Goal: Task Accomplishment & Management: Complete application form

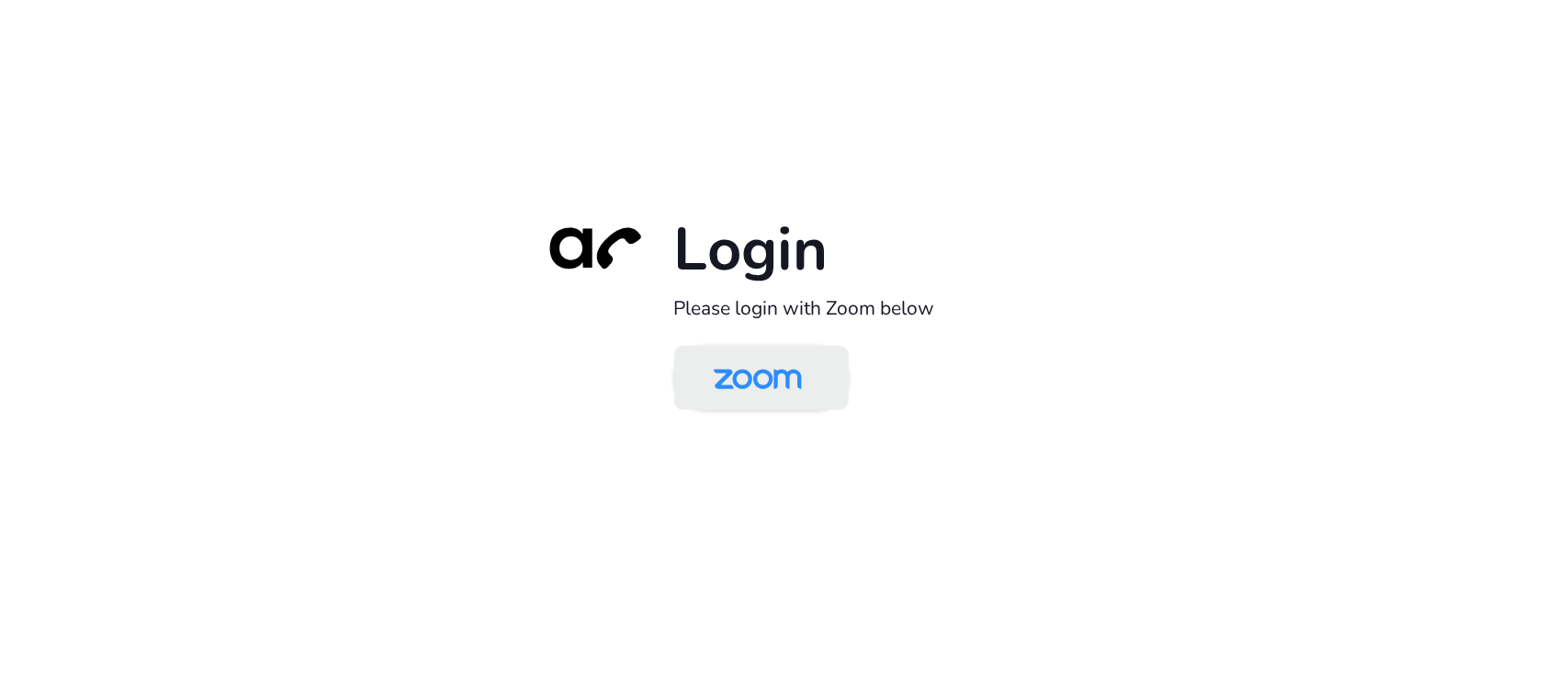
click at [768, 387] on img at bounding box center [758, 379] width 126 height 60
click at [598, 428] on div "Login Please login with Zoom below" at bounding box center [784, 344] width 514 height 264
click at [1287, 129] on div "Login Please login with Zoom below" at bounding box center [784, 344] width 1568 height 688
click at [747, 395] on img at bounding box center [758, 379] width 126 height 60
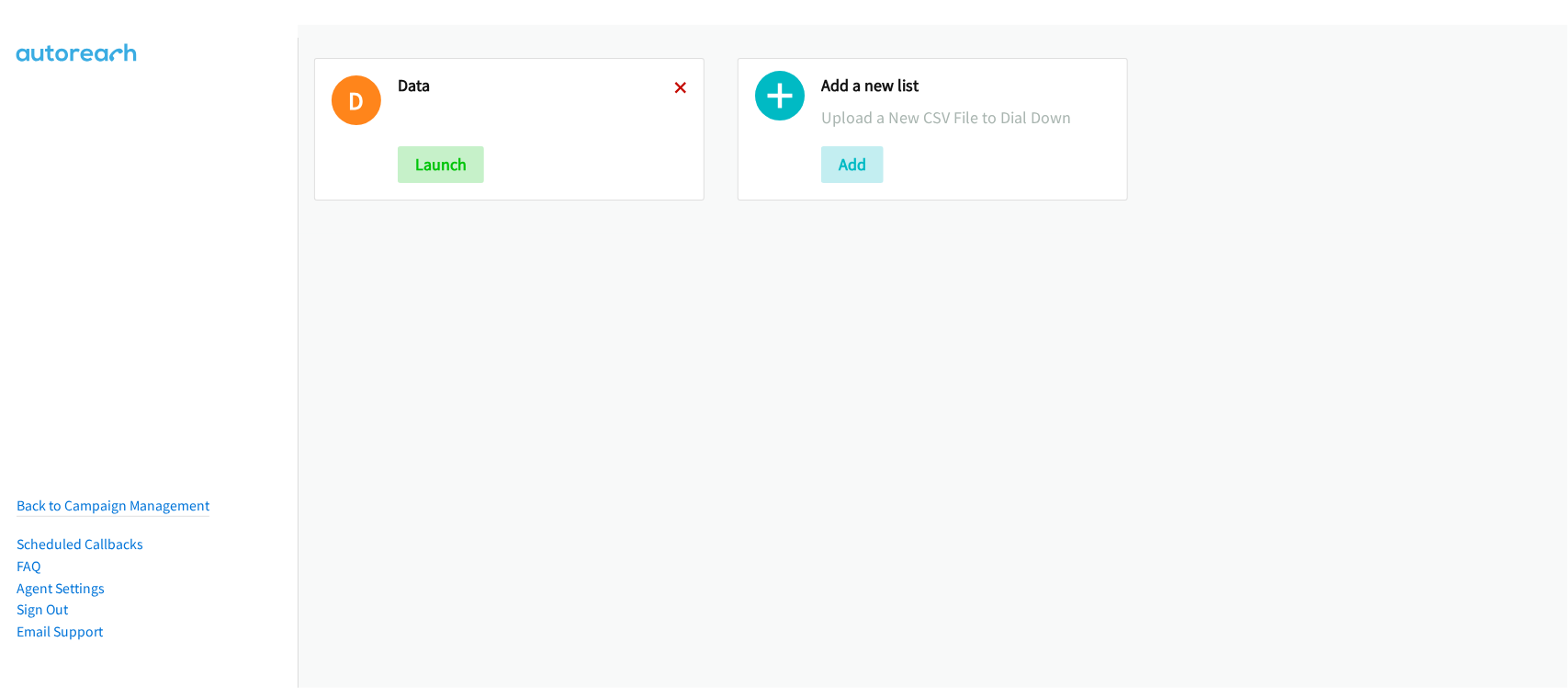
click at [676, 83] on icon at bounding box center [681, 90] width 13 height 13
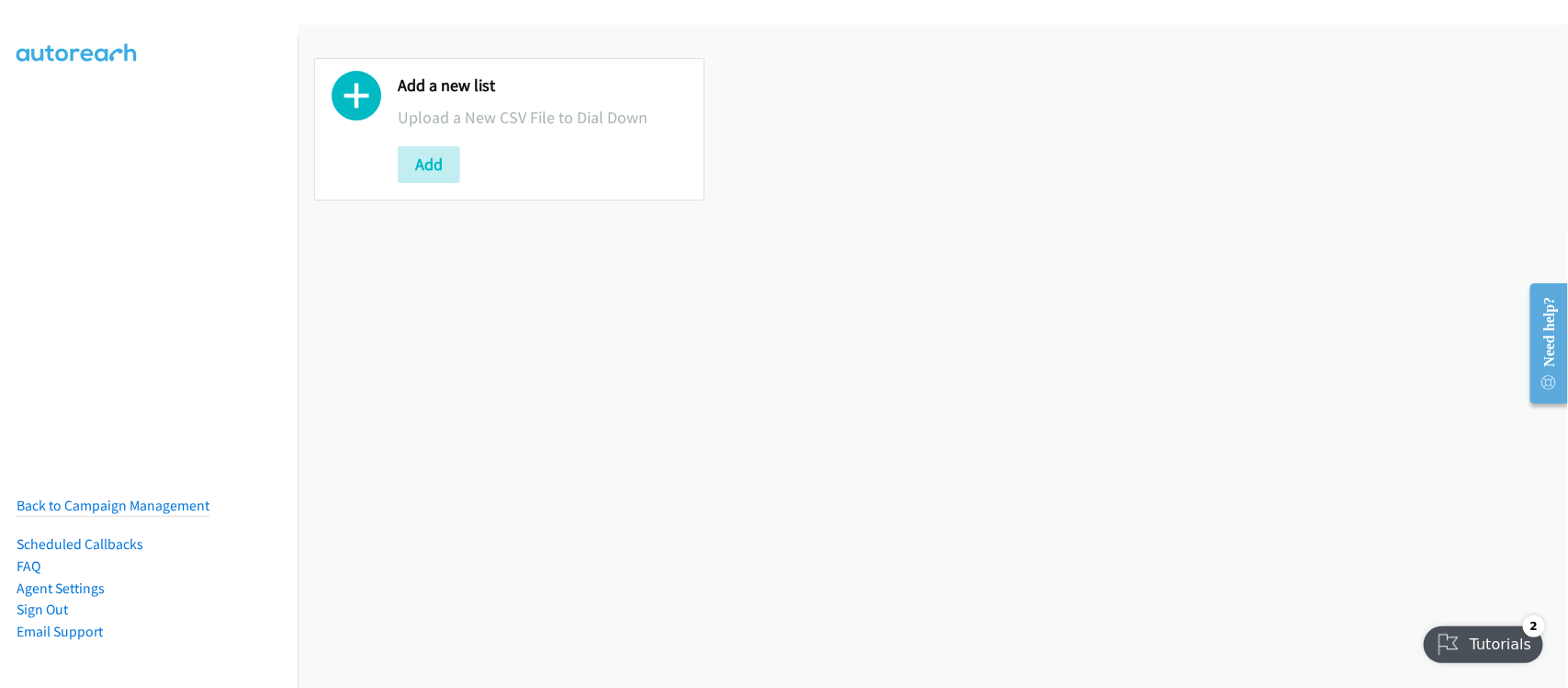
click at [793, 439] on div "Add a new list Upload a New CSV File to Dial Down Add" at bounding box center [933, 356] width 1271 height 663
click at [521, 379] on div "Add a new list Upload a New CSV File to Dial Down Add" at bounding box center [933, 356] width 1271 height 663
click at [594, 655] on div "Add a new list Upload a New CSV File to Dial Down Add" at bounding box center [933, 356] width 1271 height 663
click at [435, 166] on button "Add" at bounding box center [429, 164] width 63 height 37
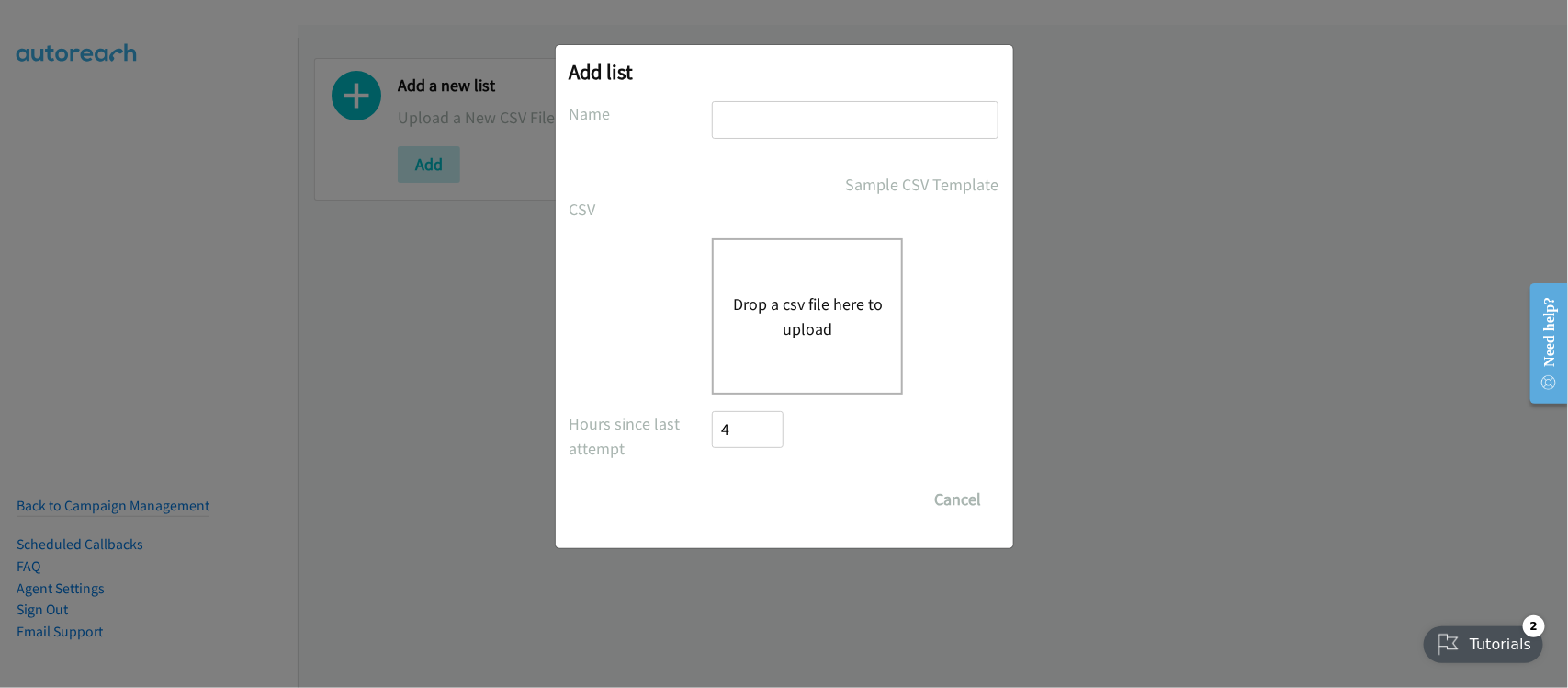
click at [865, 101] on input "text" at bounding box center [855, 119] width 287 height 38
type input "DATA"
click at [832, 312] on button "Drop a csv file here to upload" at bounding box center [807, 317] width 150 height 50
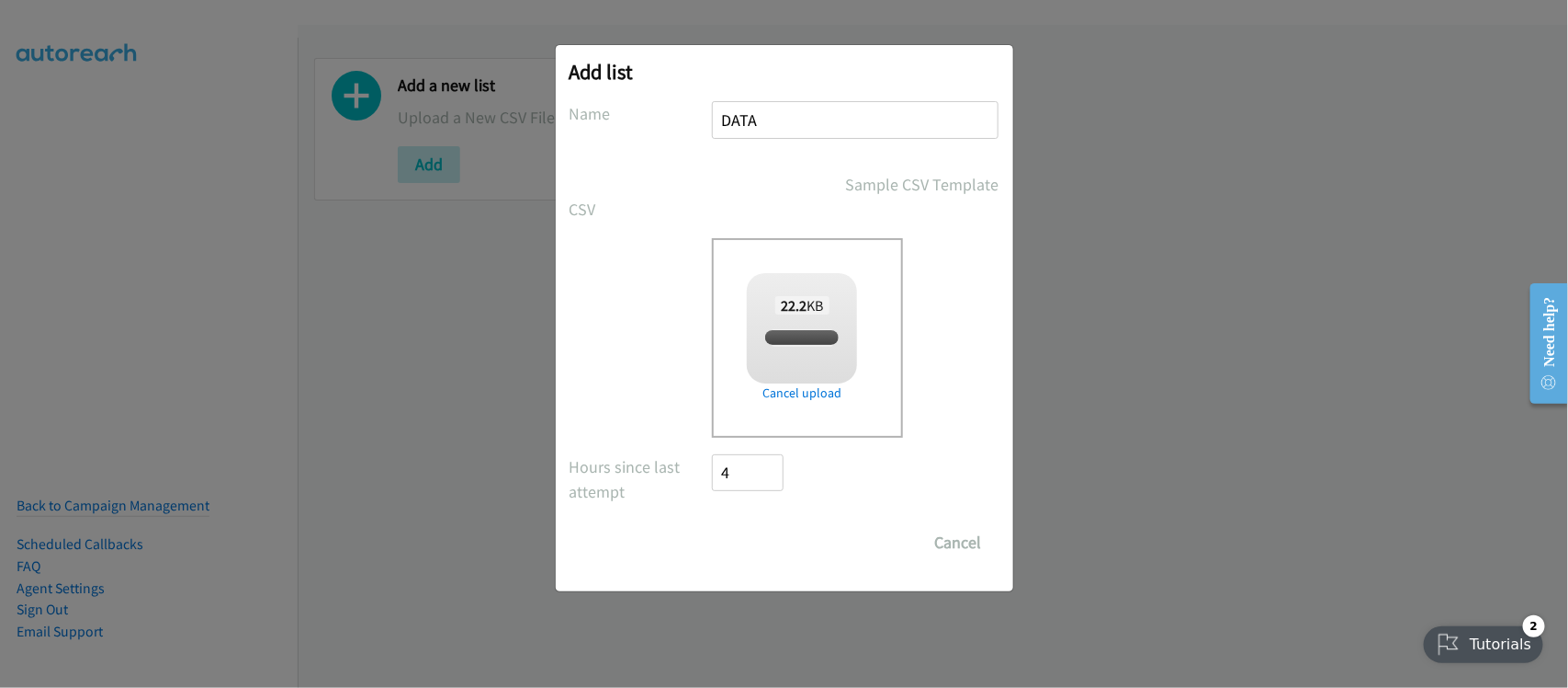
checkbox input "true"
click at [762, 536] on input "Save List" at bounding box center [760, 542] width 97 height 37
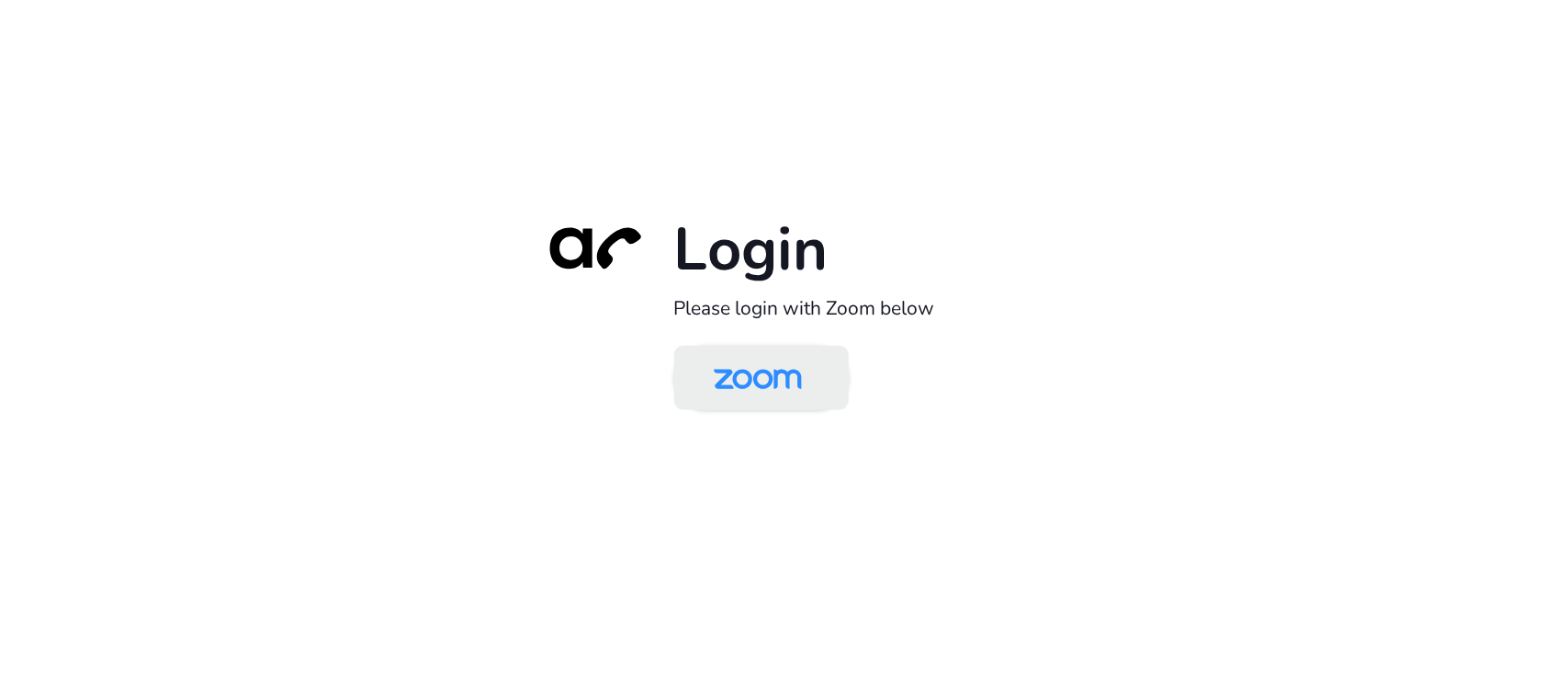
click at [793, 400] on img at bounding box center [758, 379] width 126 height 60
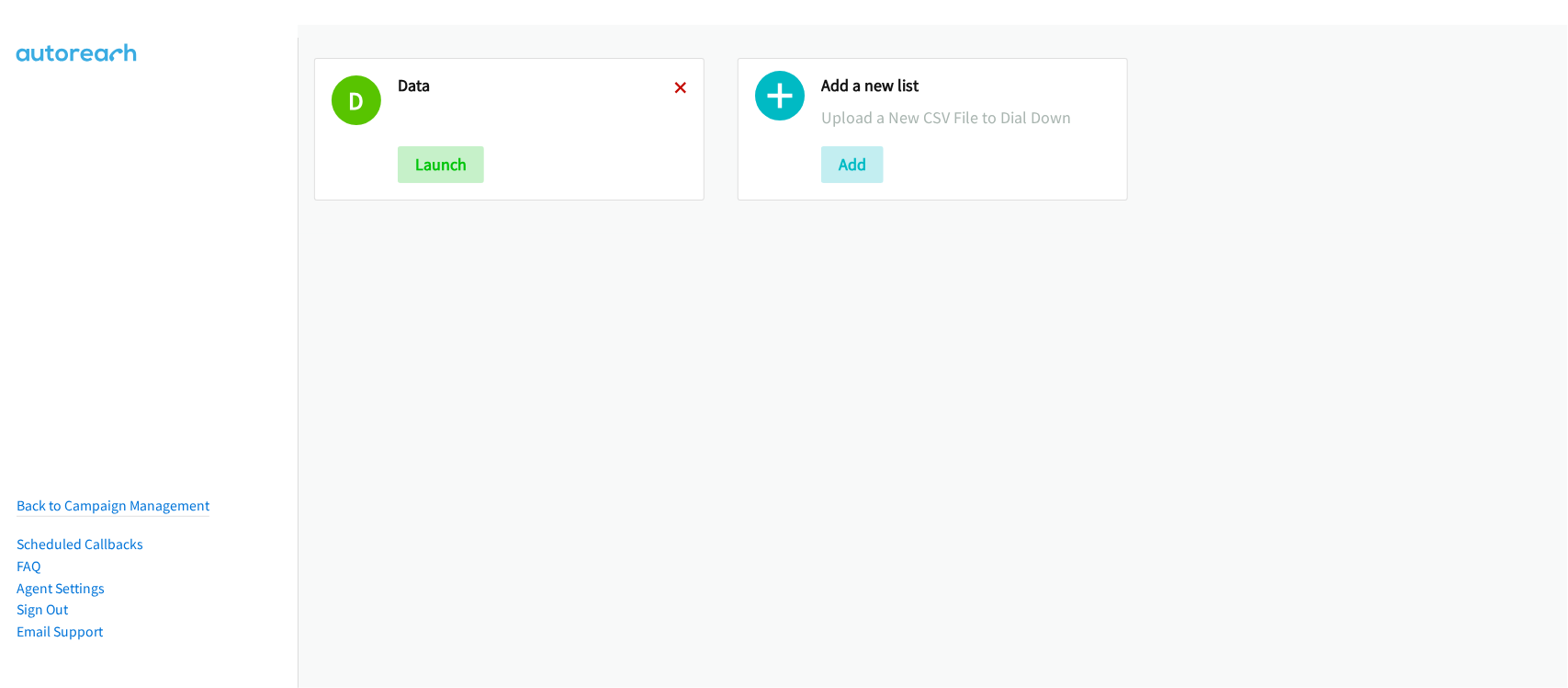
click at [675, 91] on icon at bounding box center [681, 90] width 13 height 13
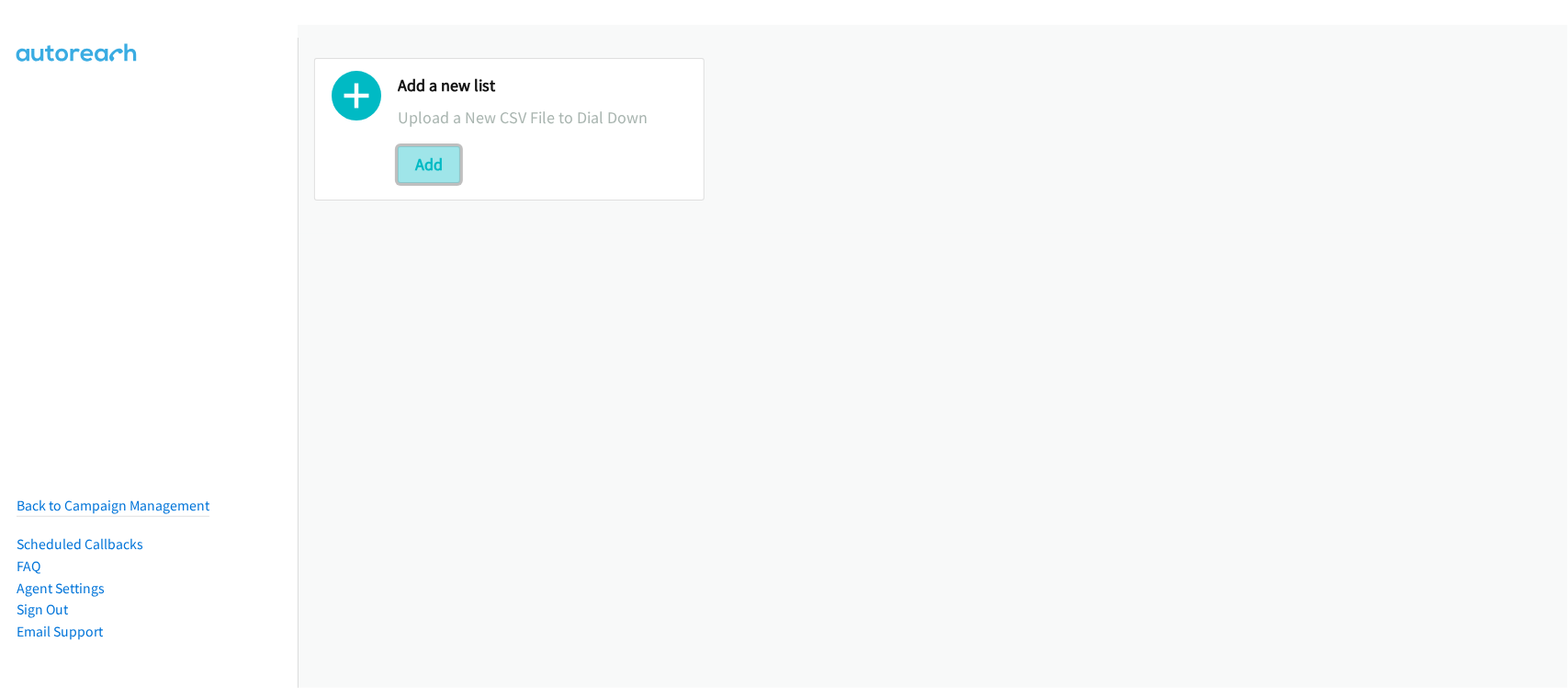
click at [421, 165] on button "Add" at bounding box center [429, 164] width 63 height 37
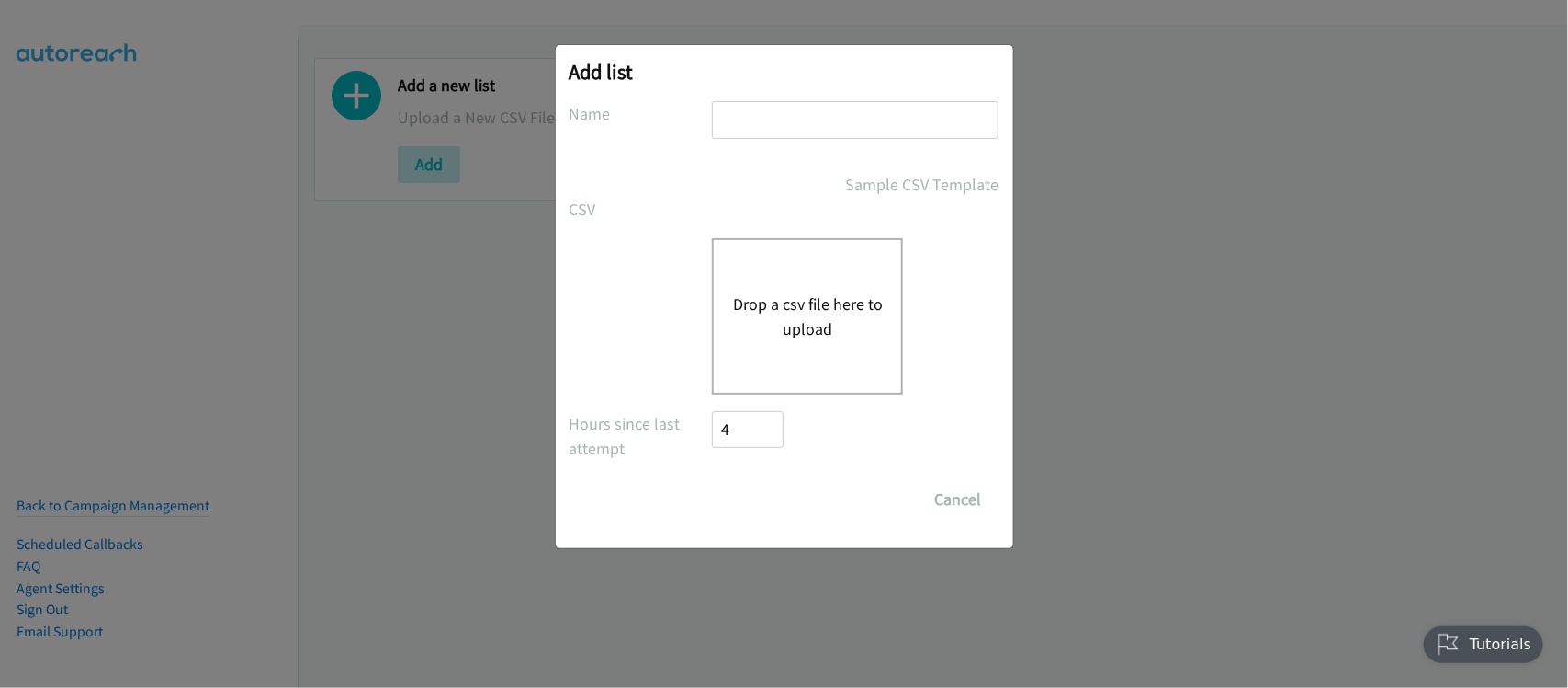
click at [888, 117] on input "text" at bounding box center [855, 119] width 287 height 38
type input "DATA"
click at [805, 296] on button "Drop a csv file here to upload" at bounding box center [807, 317] width 150 height 50
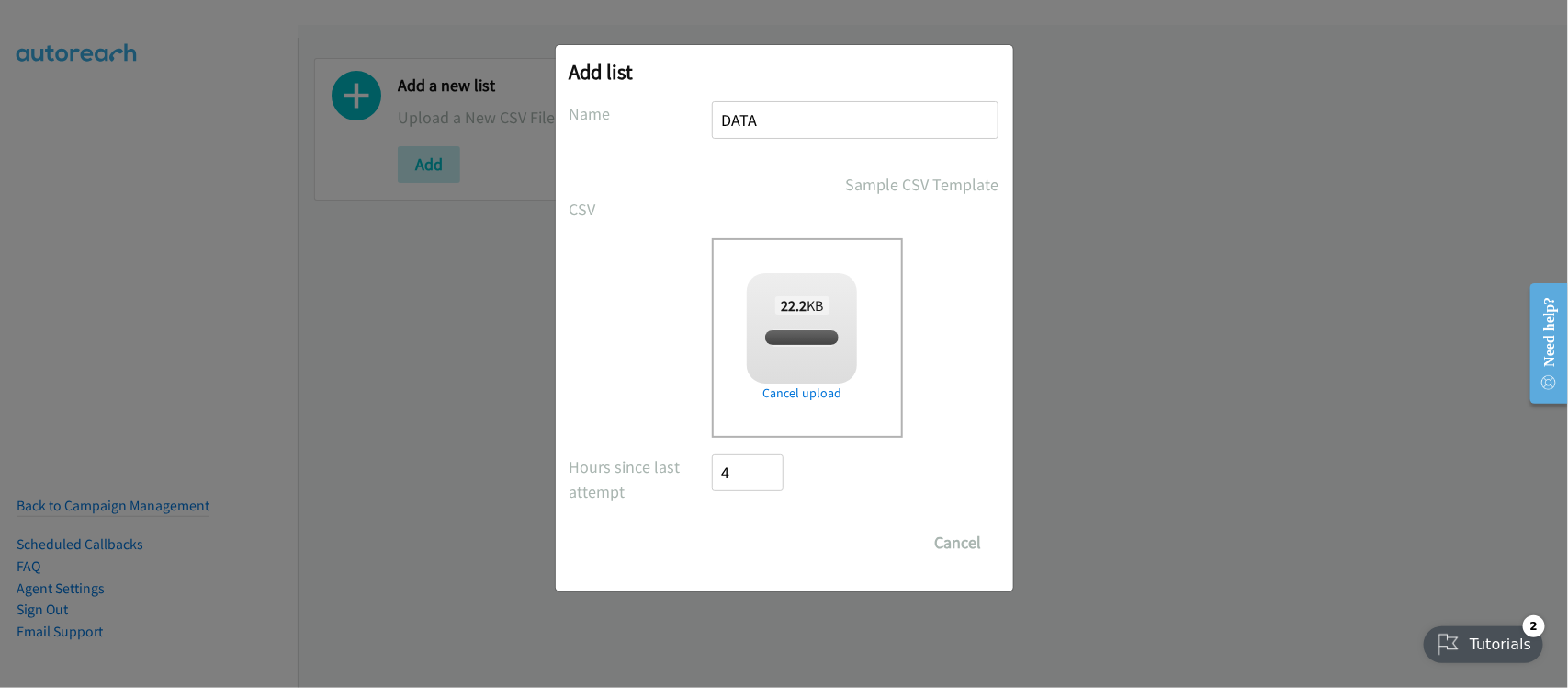
checkbox input "true"
click at [785, 544] on input "Save List" at bounding box center [760, 542] width 97 height 37
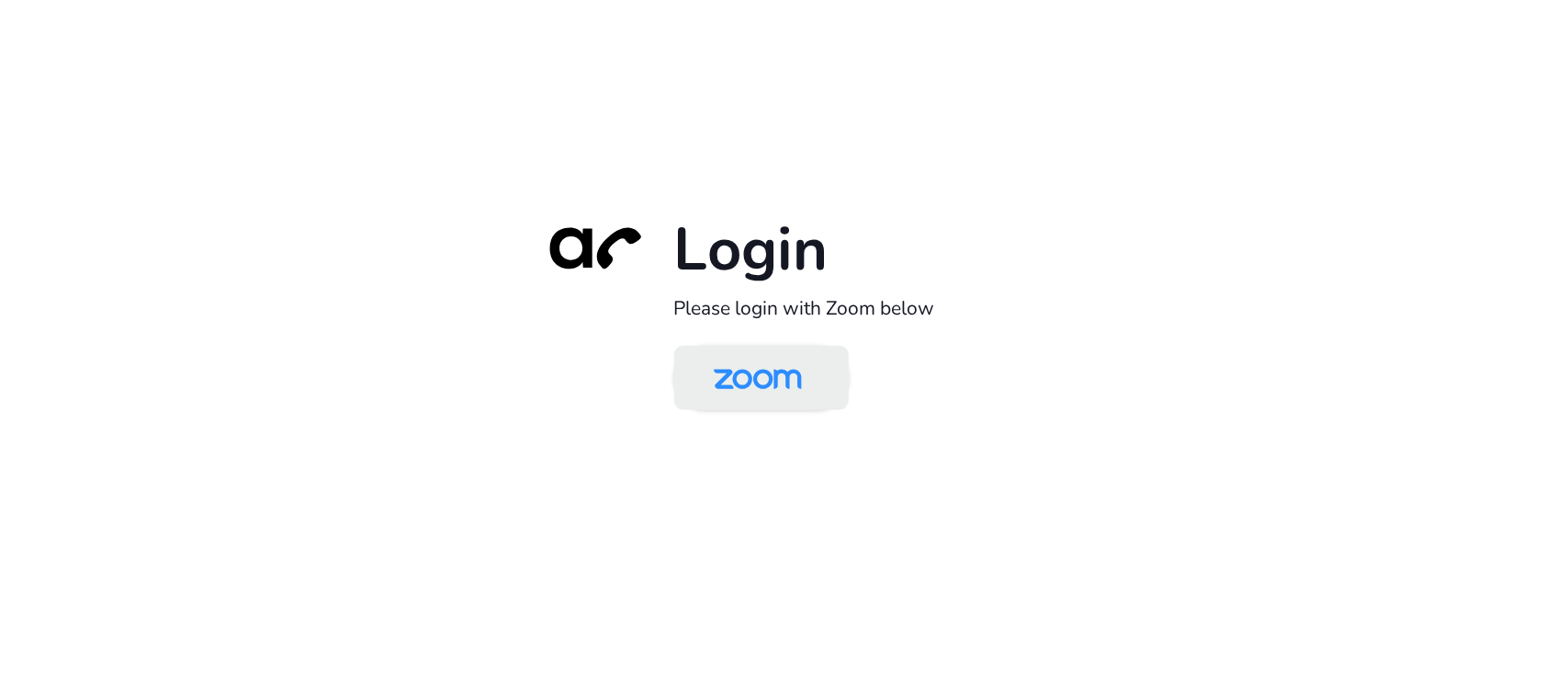
click at [783, 373] on img at bounding box center [758, 379] width 126 height 60
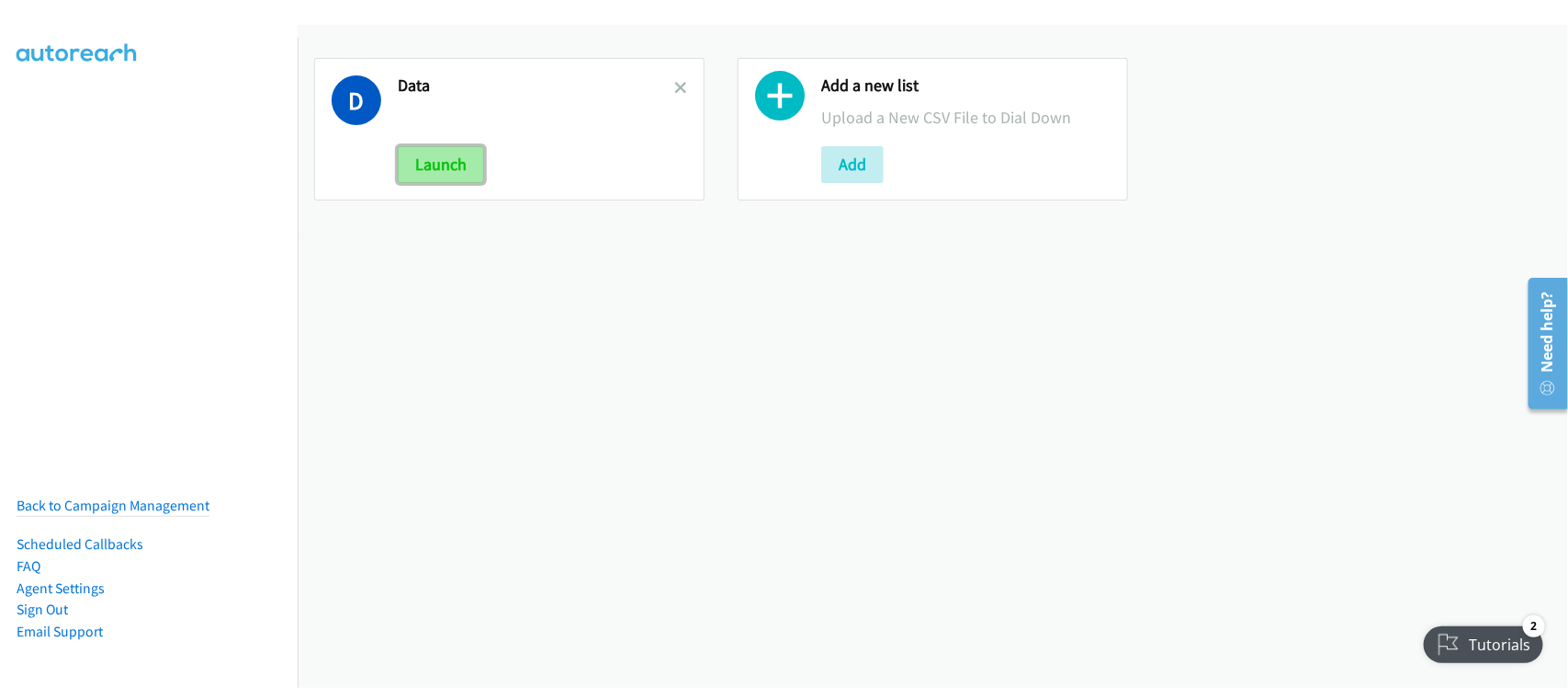
click at [481, 163] on button "Launch" at bounding box center [441, 164] width 87 height 37
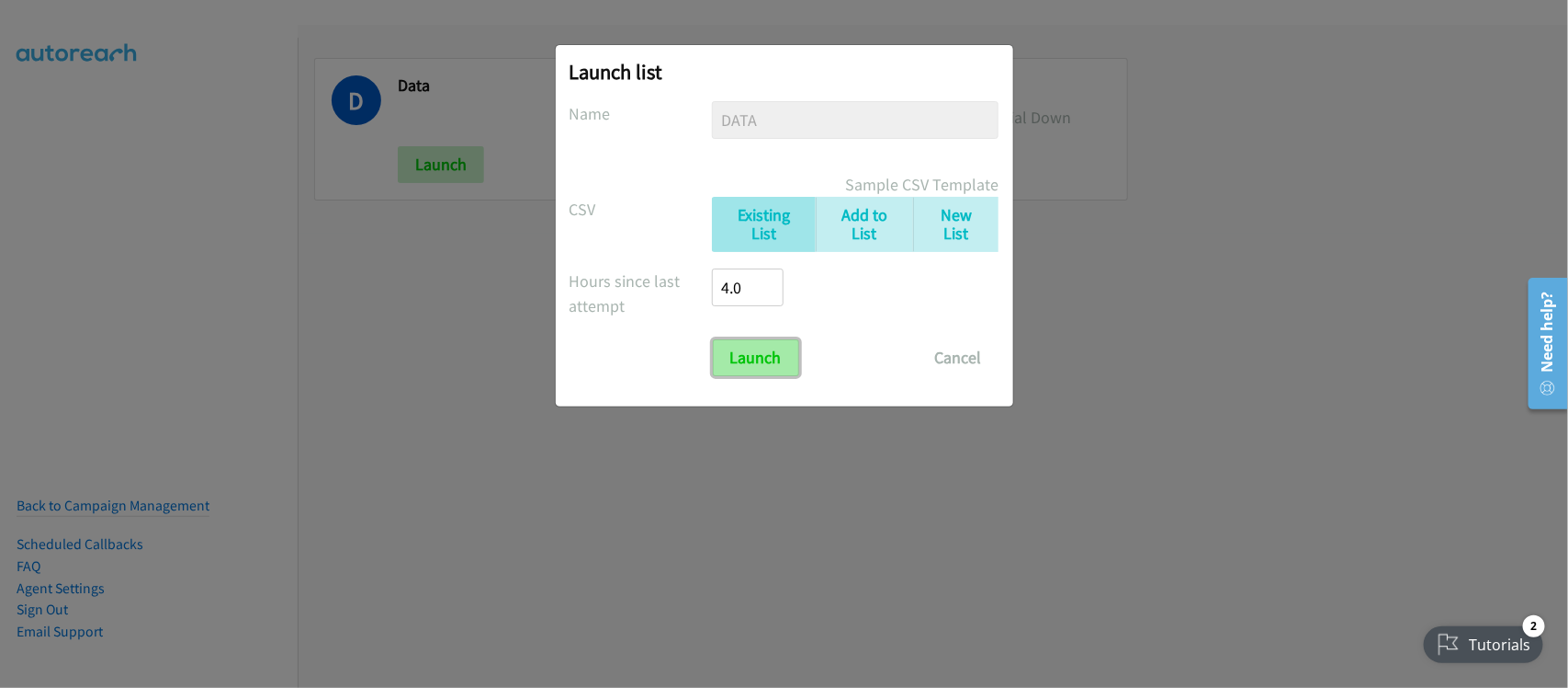
click at [735, 356] on input "Launch" at bounding box center [756, 357] width 87 height 37
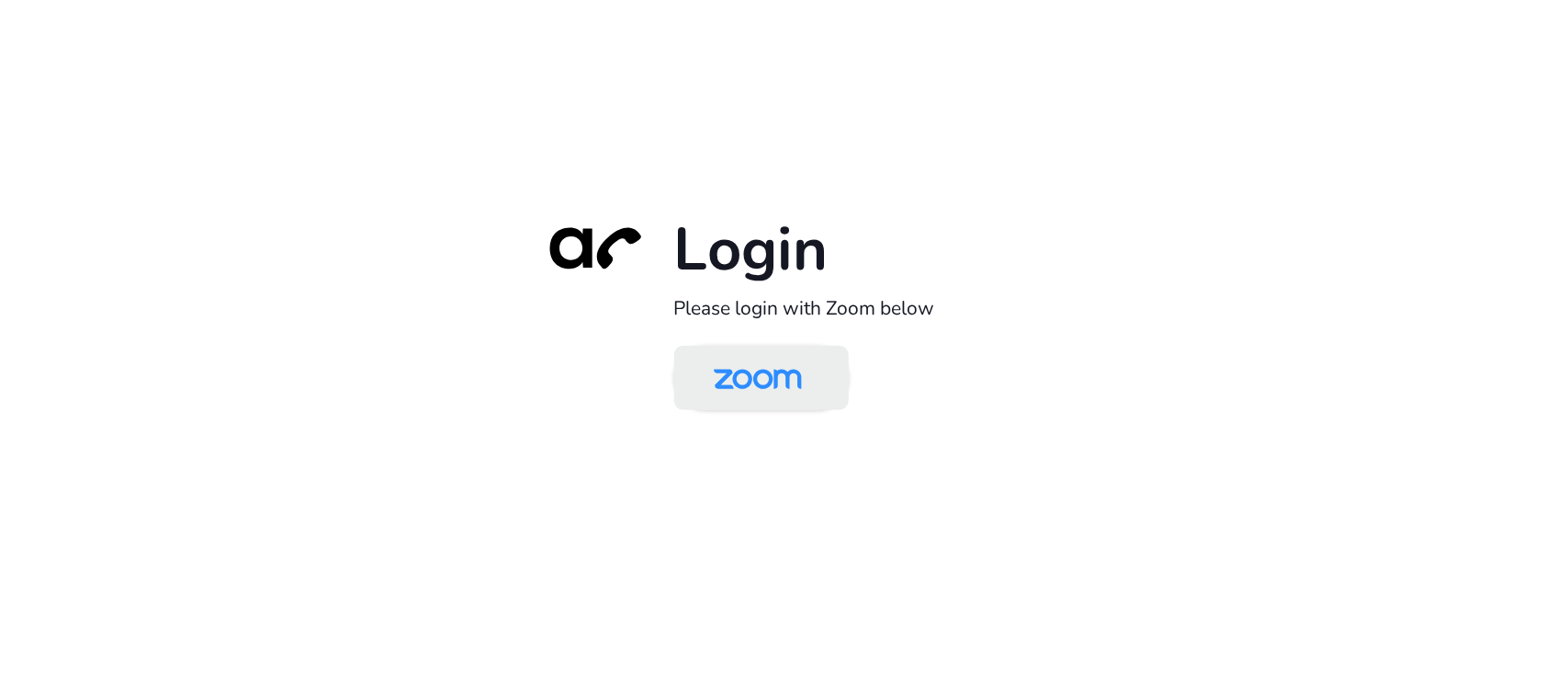
click at [755, 378] on img at bounding box center [758, 379] width 126 height 60
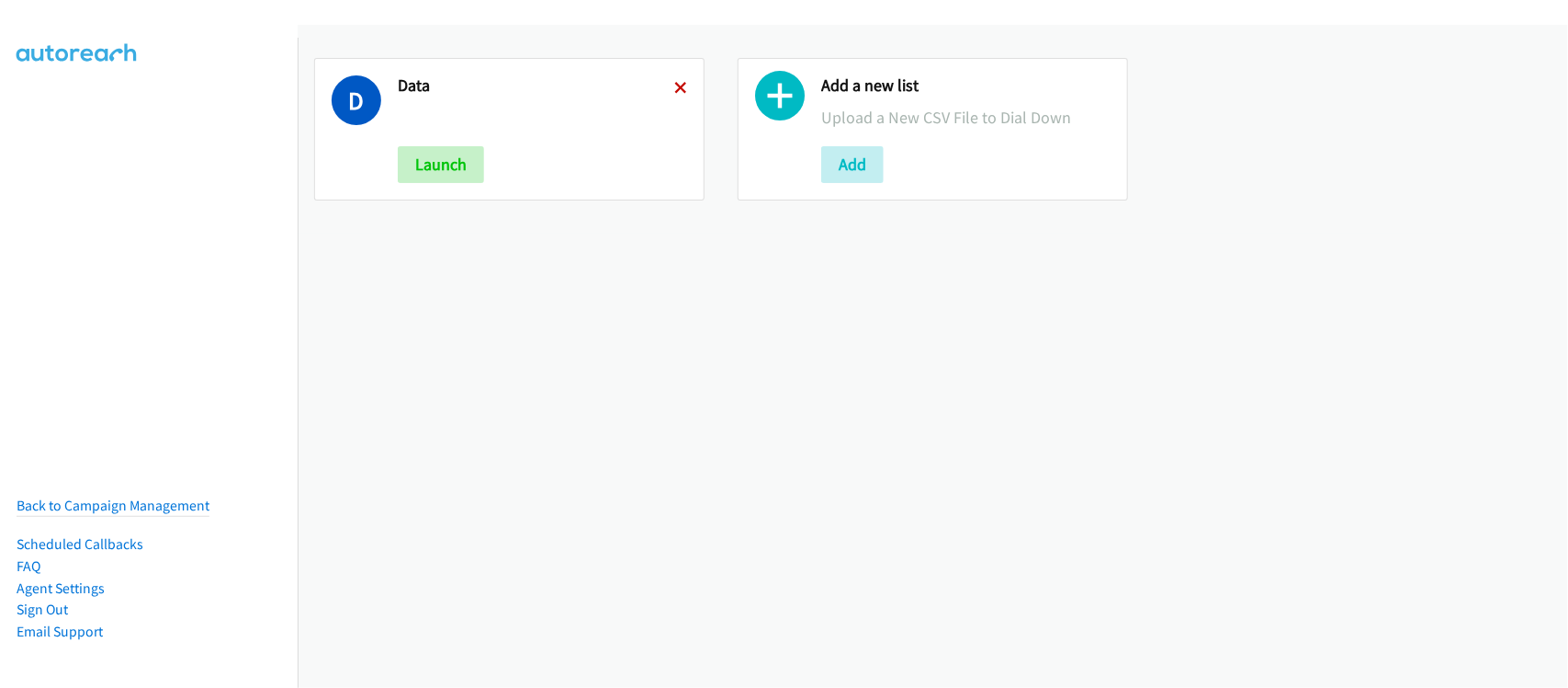
click at [675, 86] on icon at bounding box center [681, 90] width 13 height 13
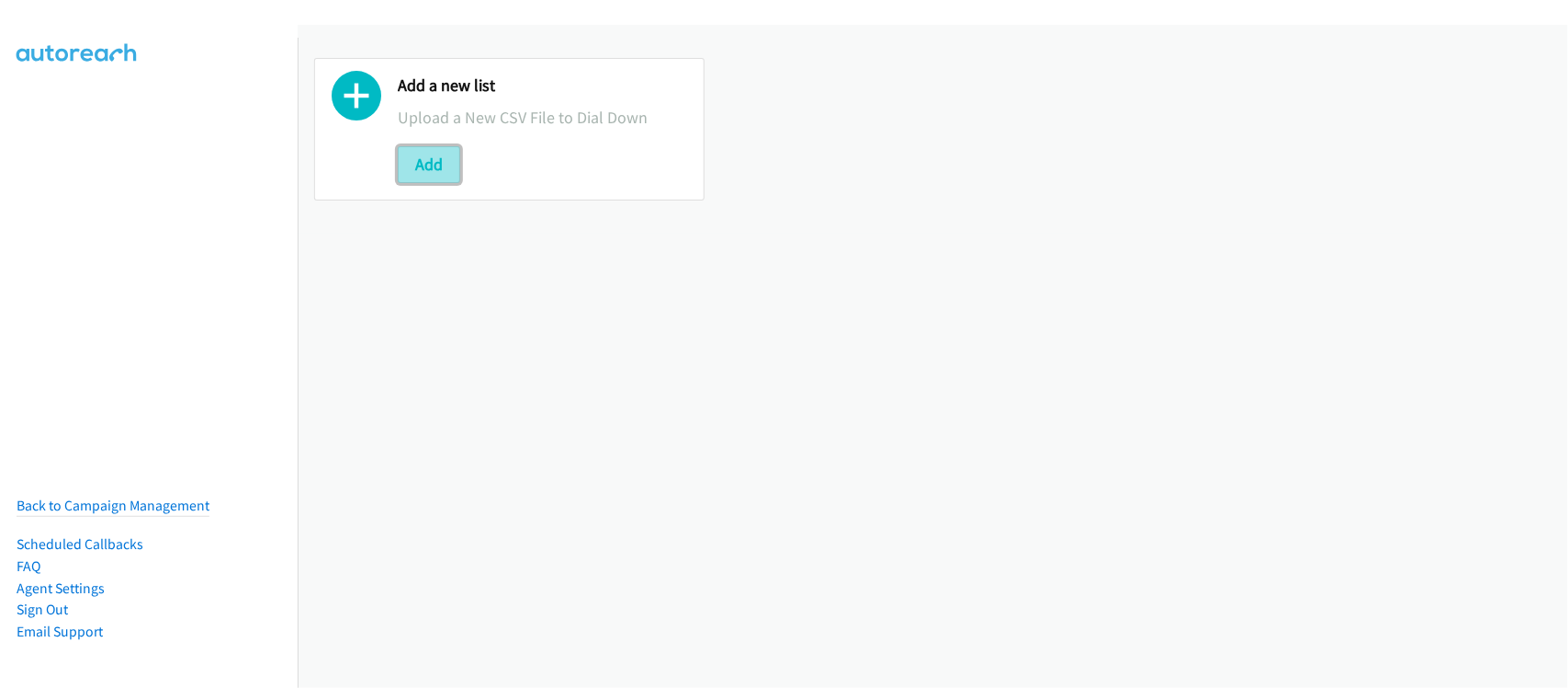
click at [437, 172] on button "Add" at bounding box center [429, 164] width 63 height 37
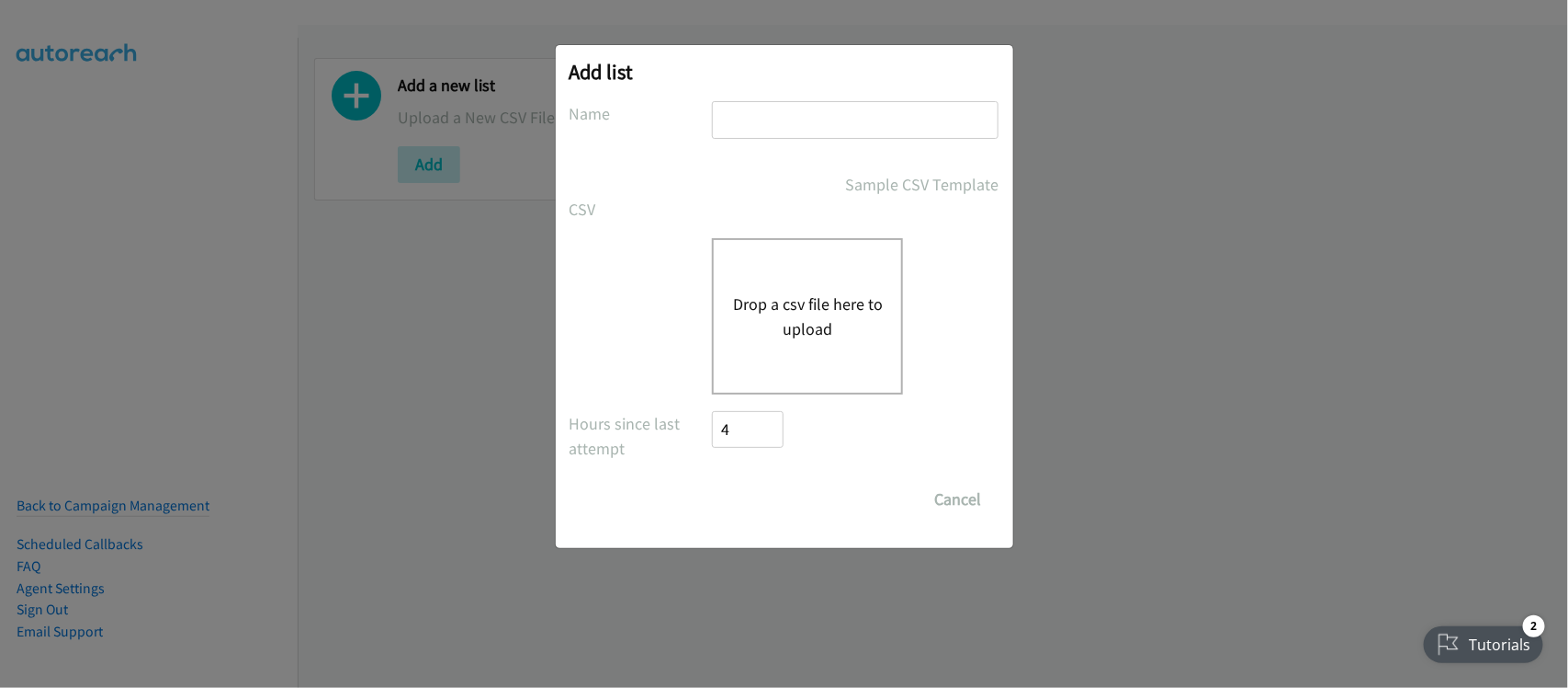
click at [897, 115] on input "text" at bounding box center [855, 119] width 287 height 38
type input "DATA"
click at [796, 328] on button "Drop a csv file here to upload" at bounding box center [807, 317] width 150 height 50
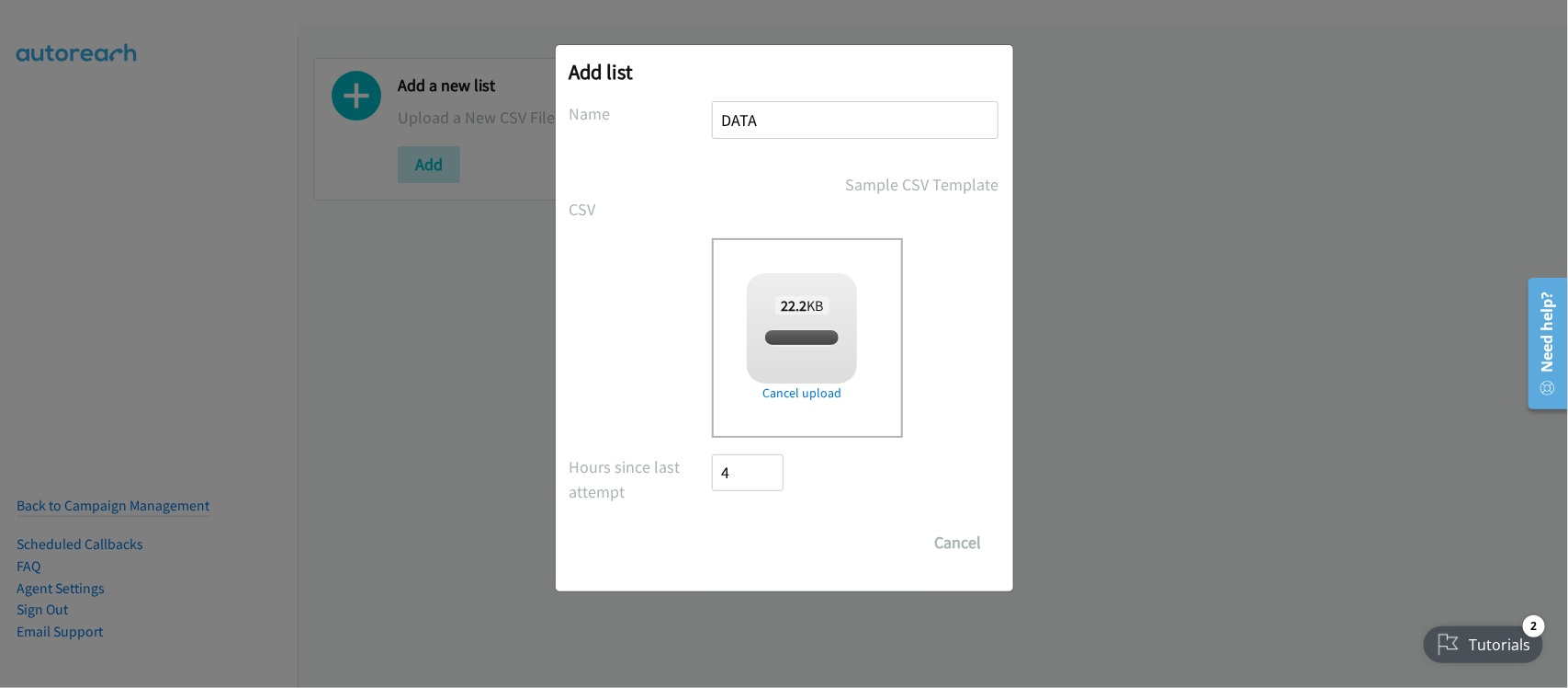
checkbox input "true"
click at [755, 538] on input "Save List" at bounding box center [760, 542] width 97 height 37
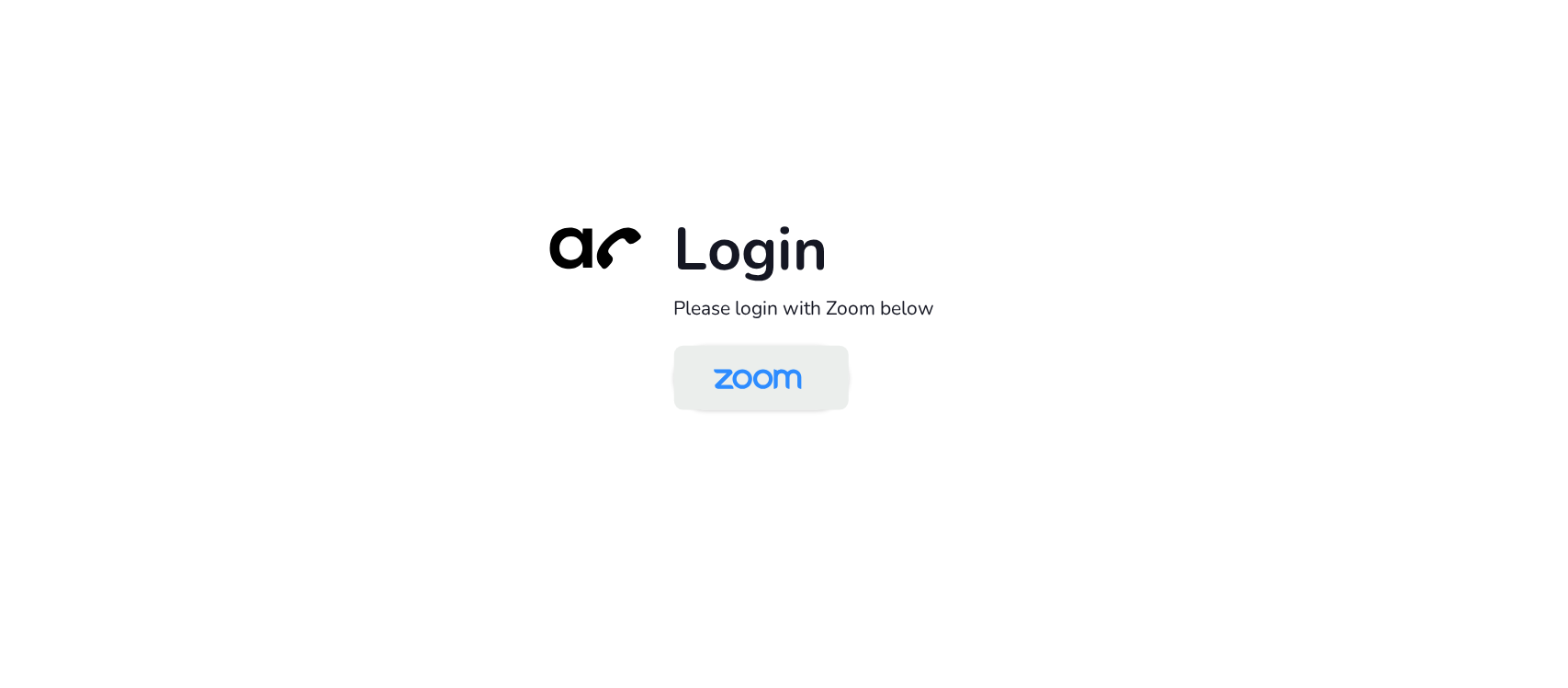
click at [809, 384] on img at bounding box center [758, 379] width 126 height 60
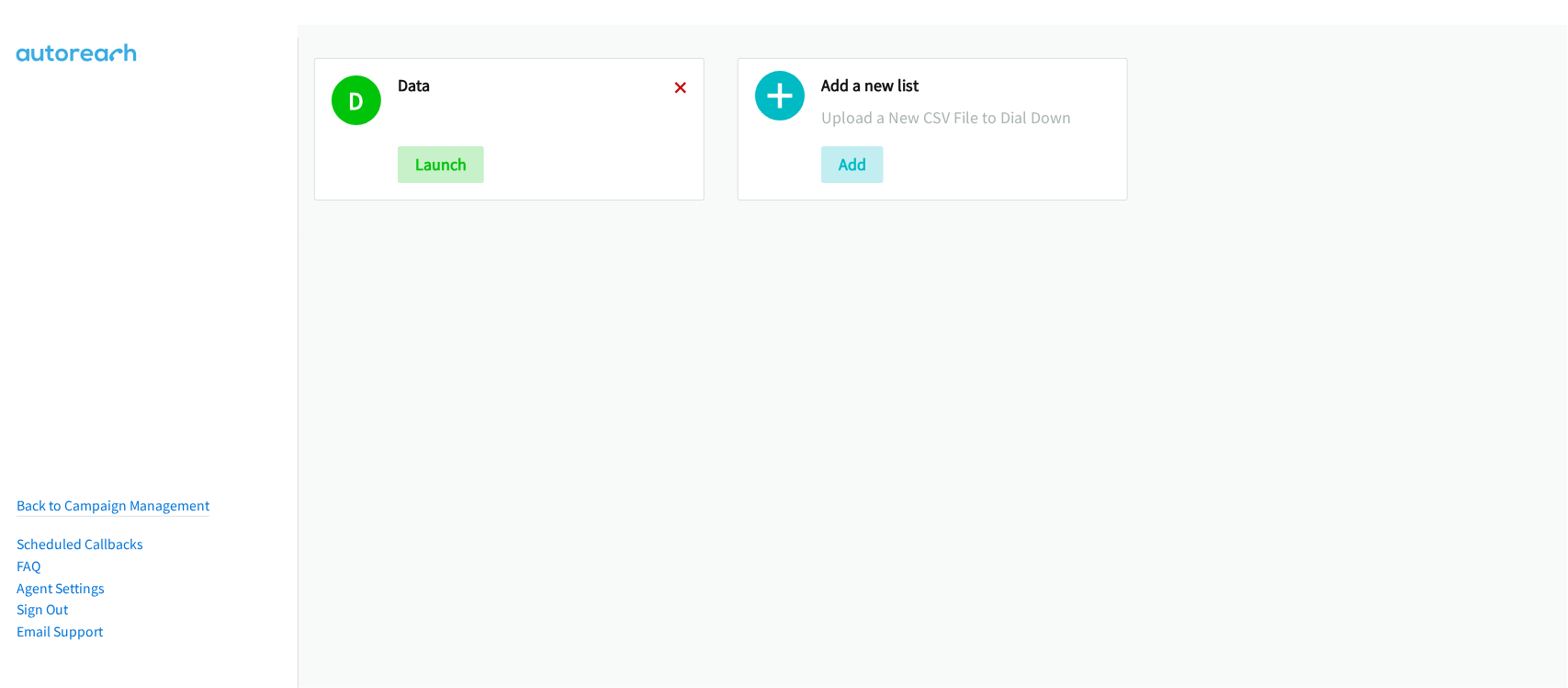
click at [676, 84] on icon at bounding box center [681, 90] width 13 height 13
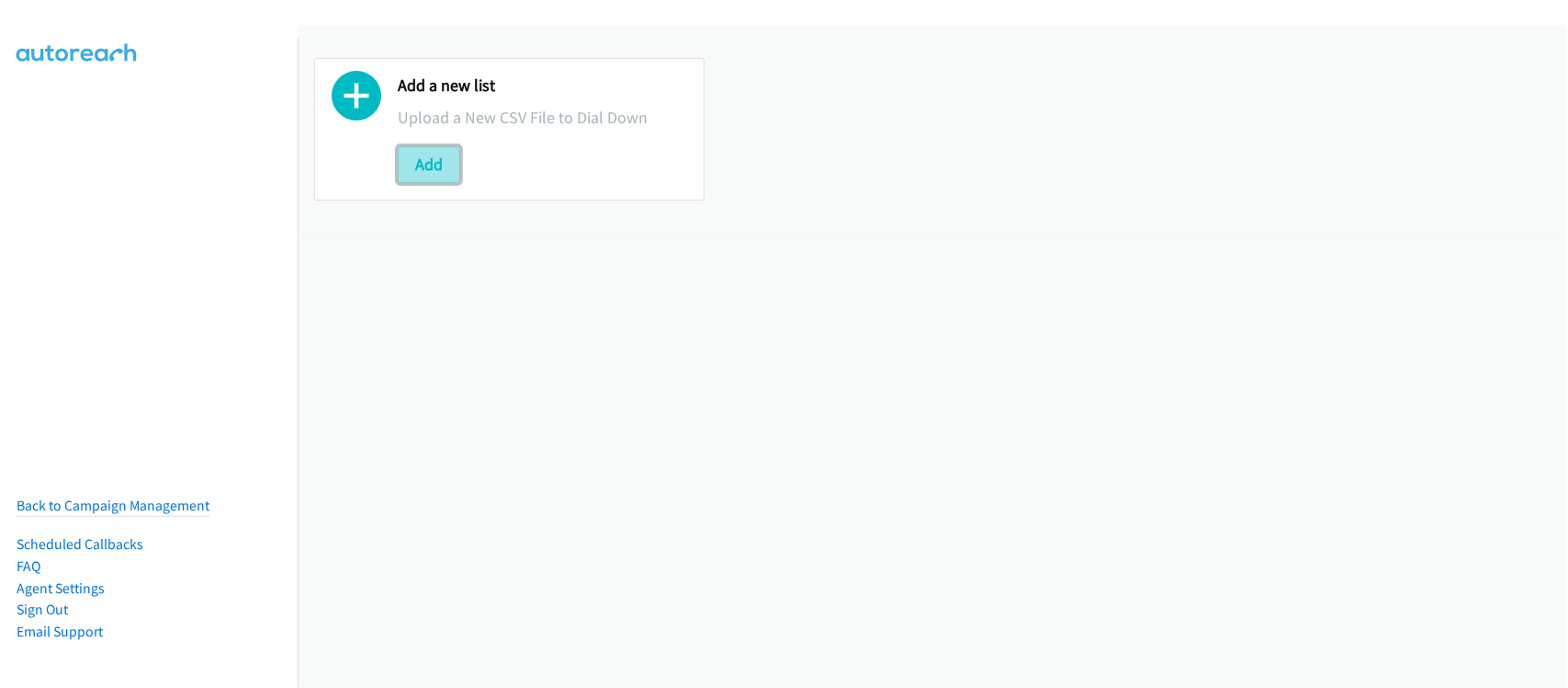
click at [439, 156] on button "Add" at bounding box center [429, 164] width 63 height 37
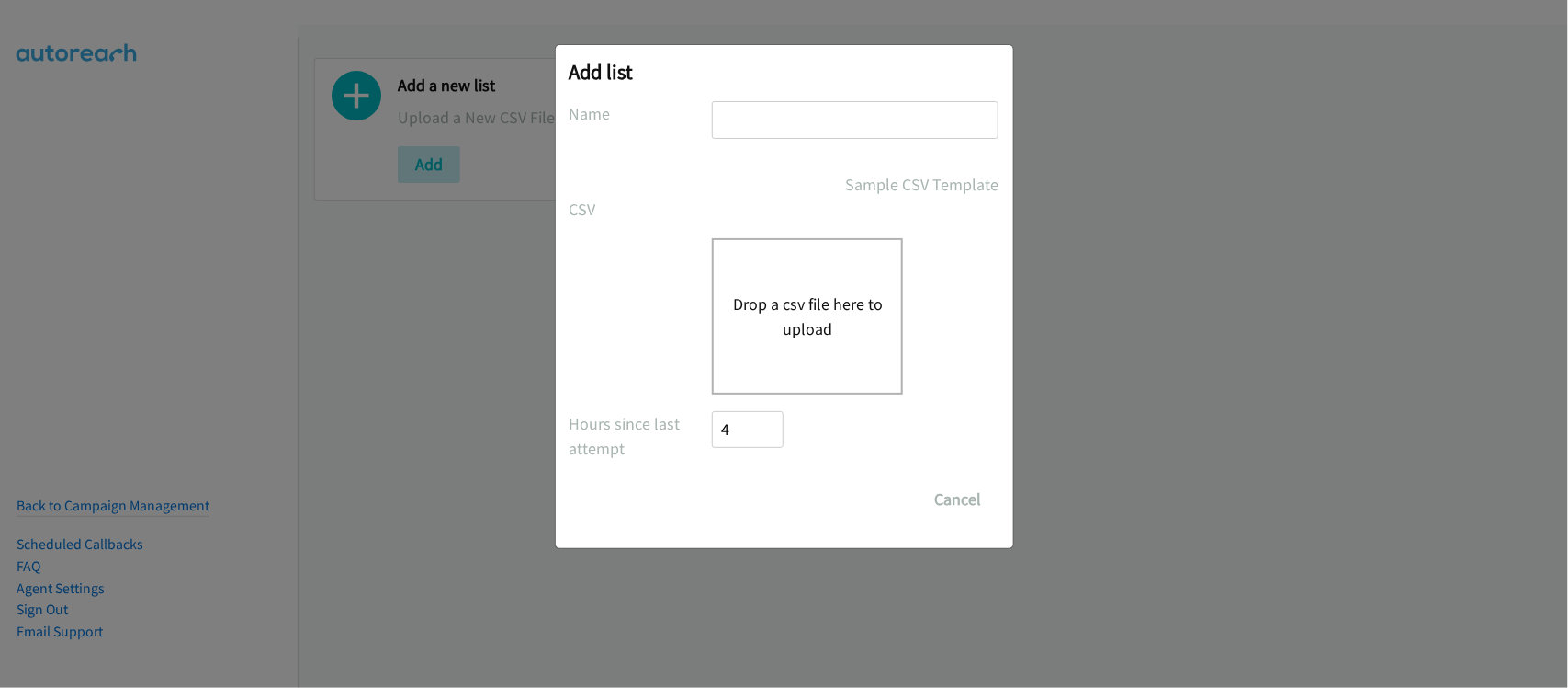
click at [838, 111] on input "text" at bounding box center [855, 119] width 287 height 38
type input "DATA"
click at [782, 306] on button "Drop a csv file here to upload" at bounding box center [807, 317] width 150 height 50
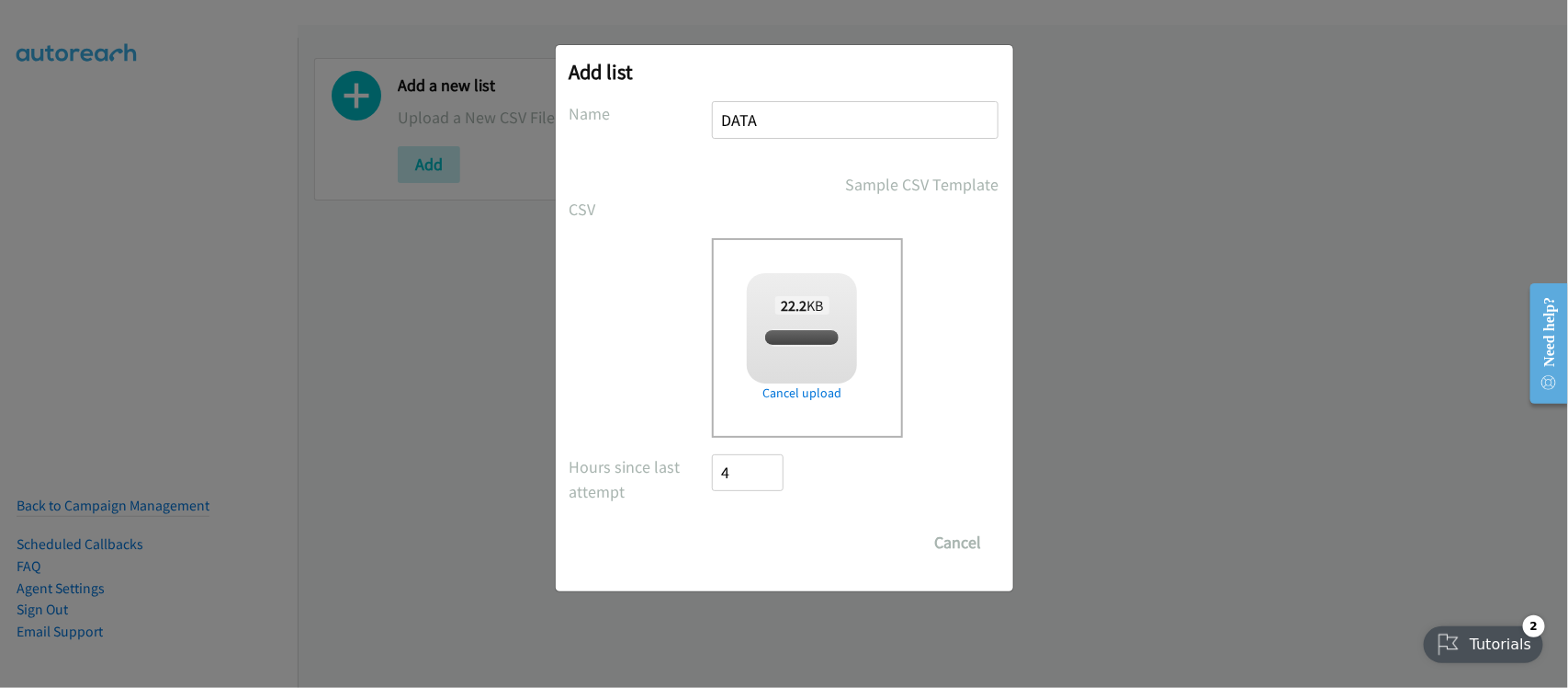
checkbox input "true"
click at [741, 548] on input "Save List" at bounding box center [760, 542] width 97 height 37
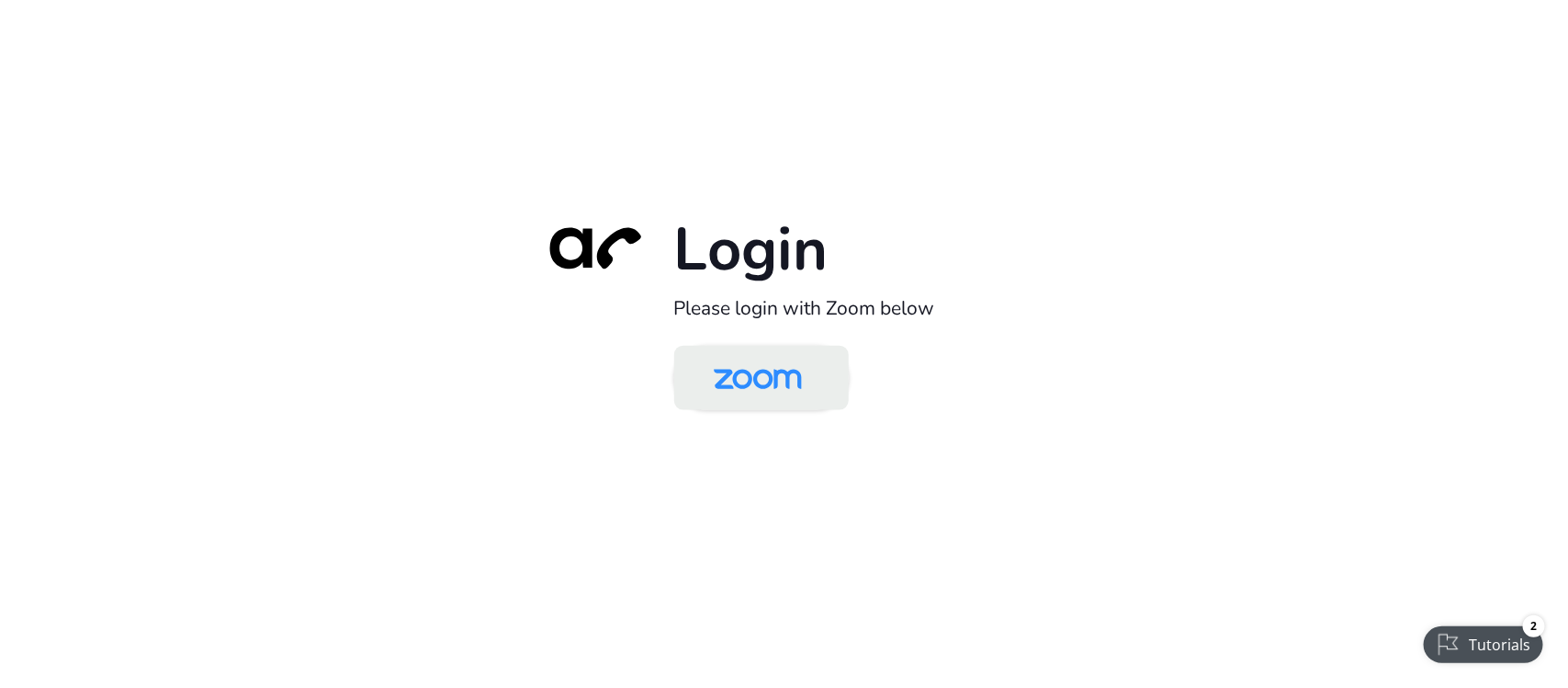
click at [733, 373] on img at bounding box center [758, 379] width 126 height 60
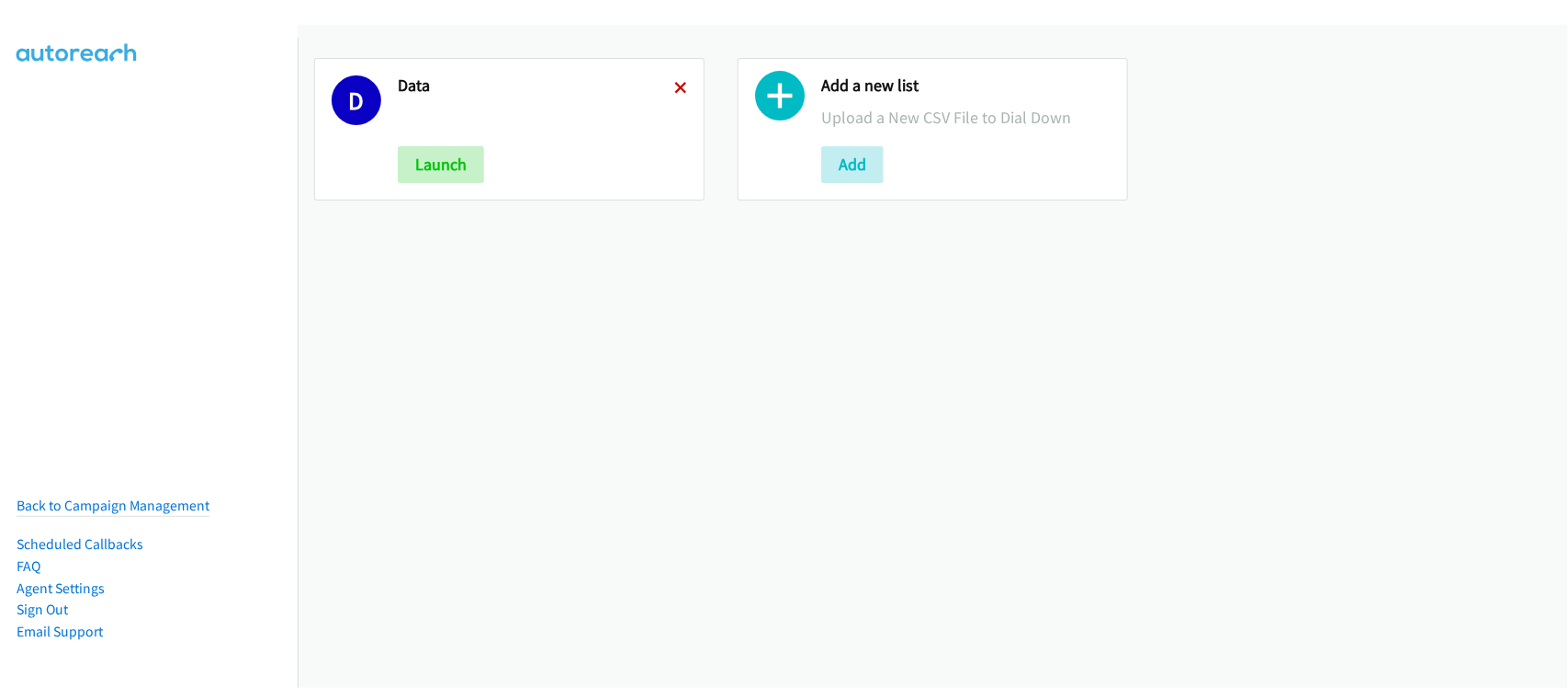
click at [675, 83] on icon at bounding box center [681, 90] width 13 height 13
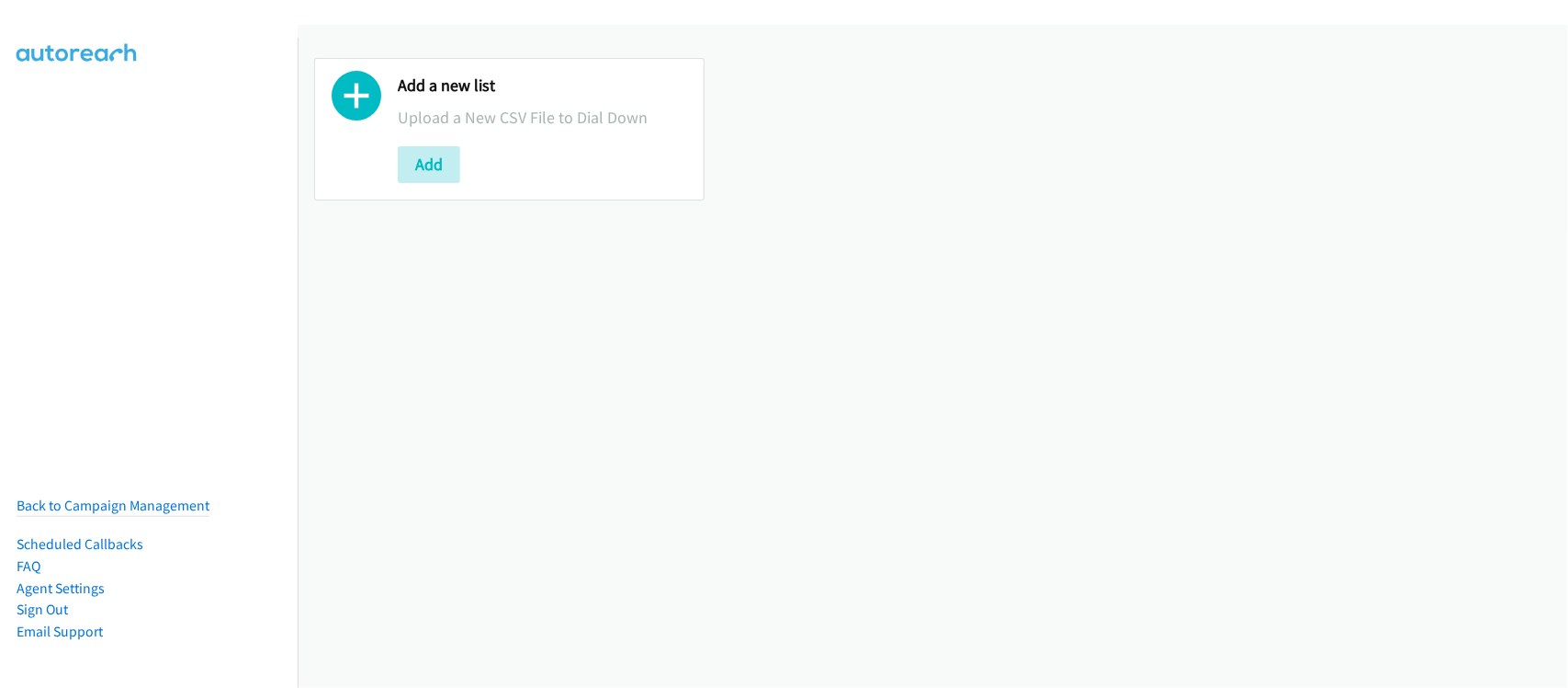
click at [415, 184] on div "Add a new list Upload a New CSV File to Dial Down Add" at bounding box center [509, 129] width 390 height 142
click at [425, 170] on button "Add" at bounding box center [429, 164] width 63 height 37
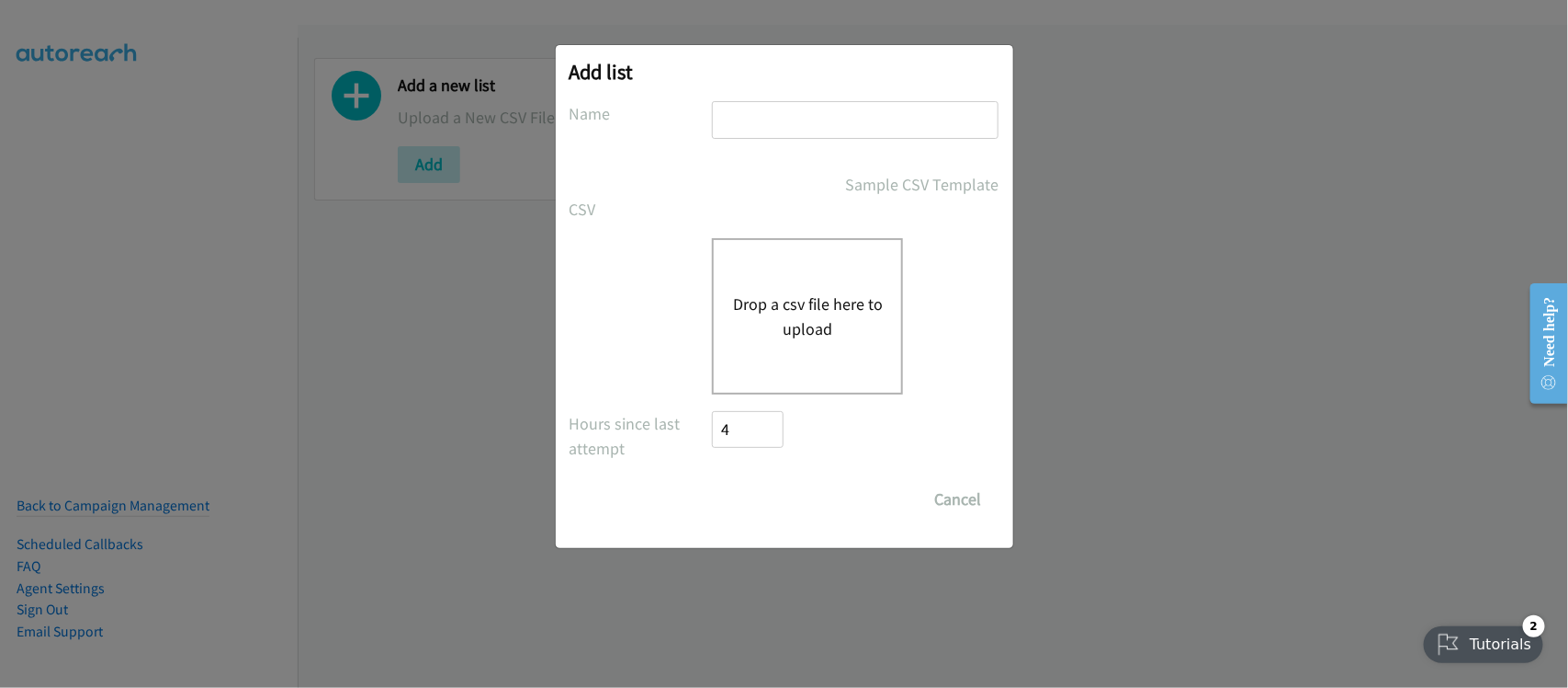
click at [805, 103] on input "text" at bounding box center [855, 119] width 287 height 38
type input "DATA"
click at [822, 315] on button "Drop a csv file here to upload" at bounding box center [807, 317] width 150 height 50
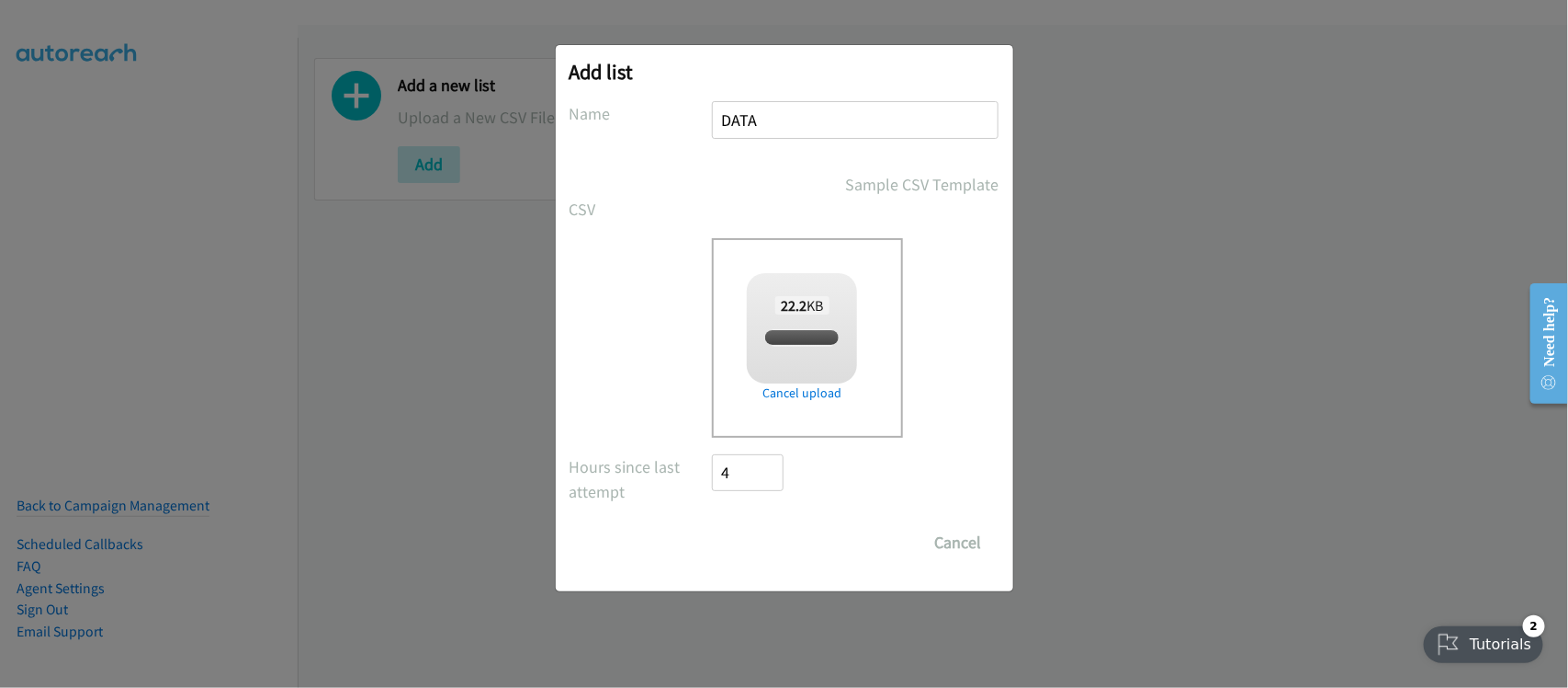
checkbox input "true"
click at [722, 538] on input "Save List" at bounding box center [760, 542] width 97 height 37
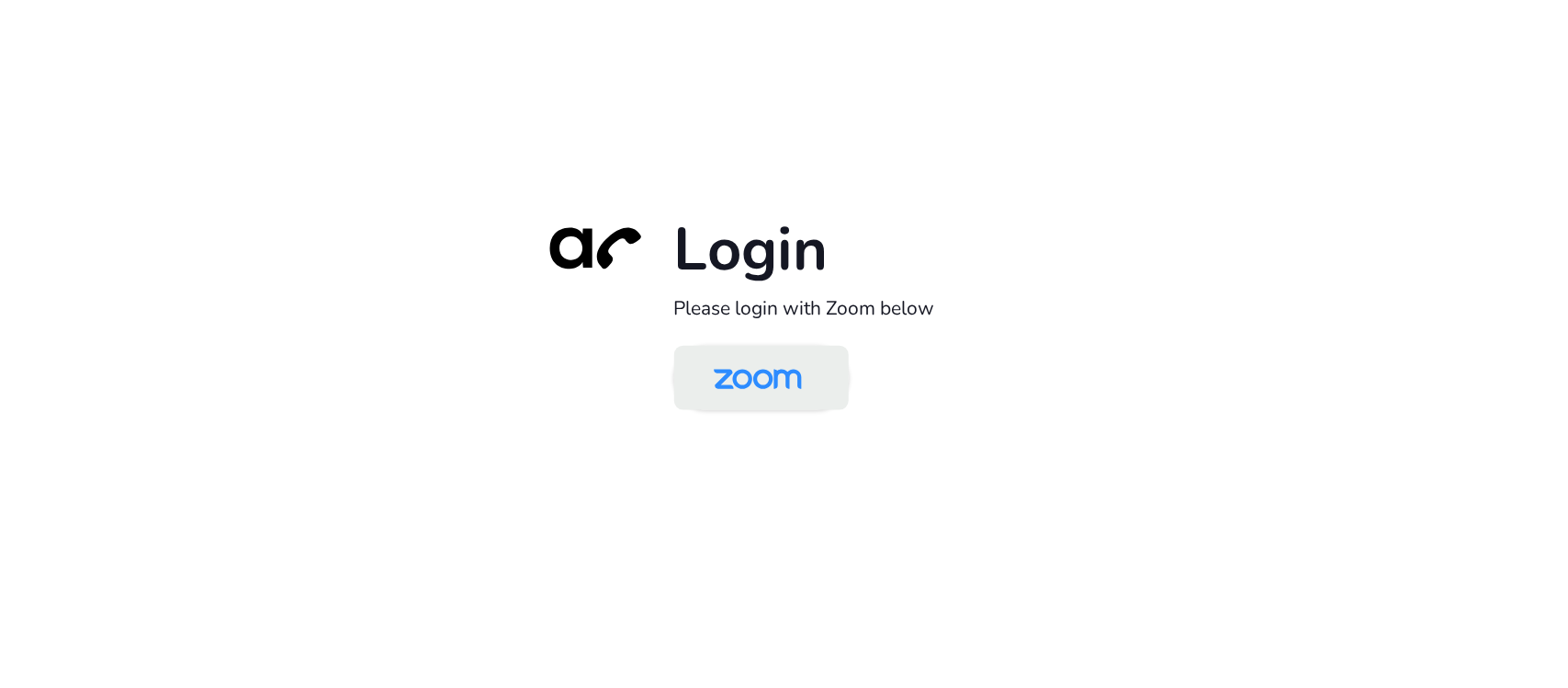
click at [725, 372] on img at bounding box center [758, 379] width 126 height 60
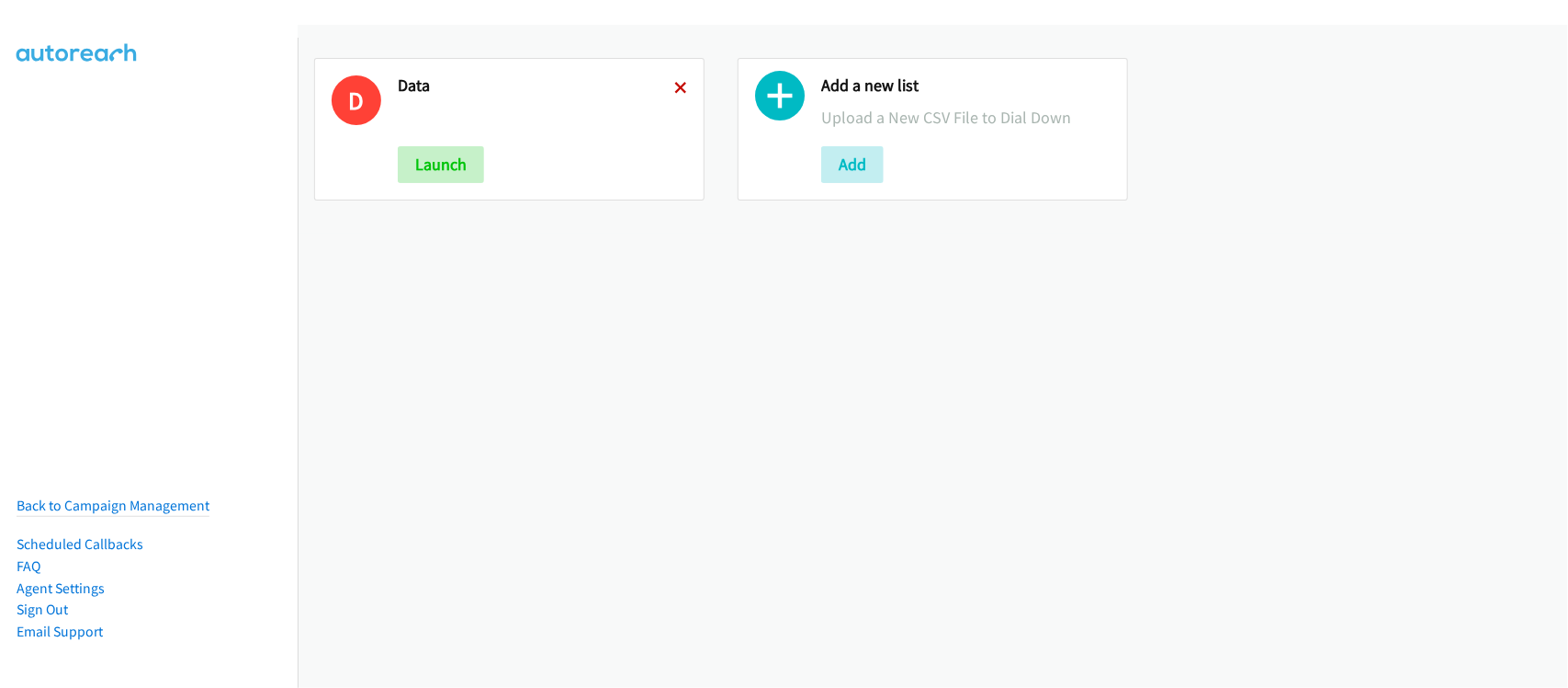
click at [675, 88] on icon at bounding box center [681, 90] width 13 height 13
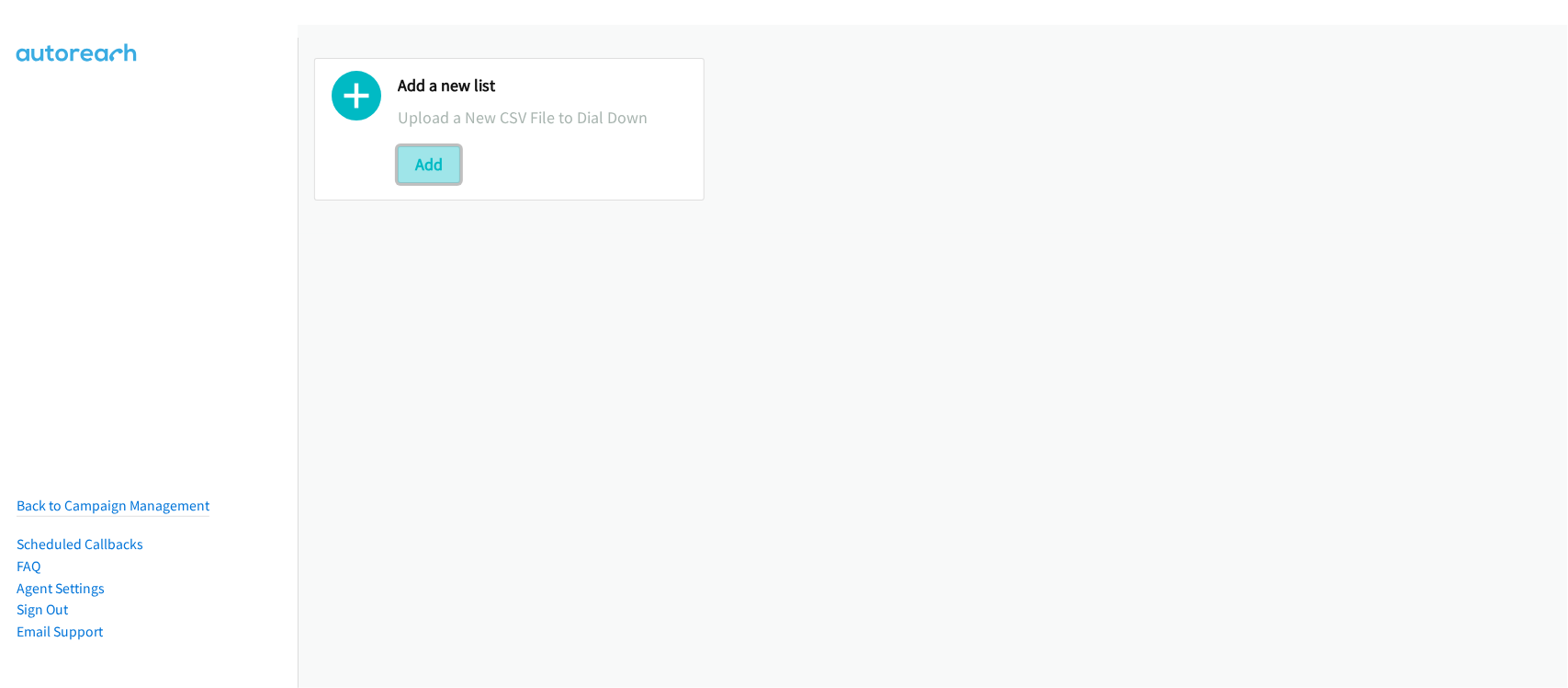
click at [439, 176] on button "Add" at bounding box center [429, 164] width 63 height 37
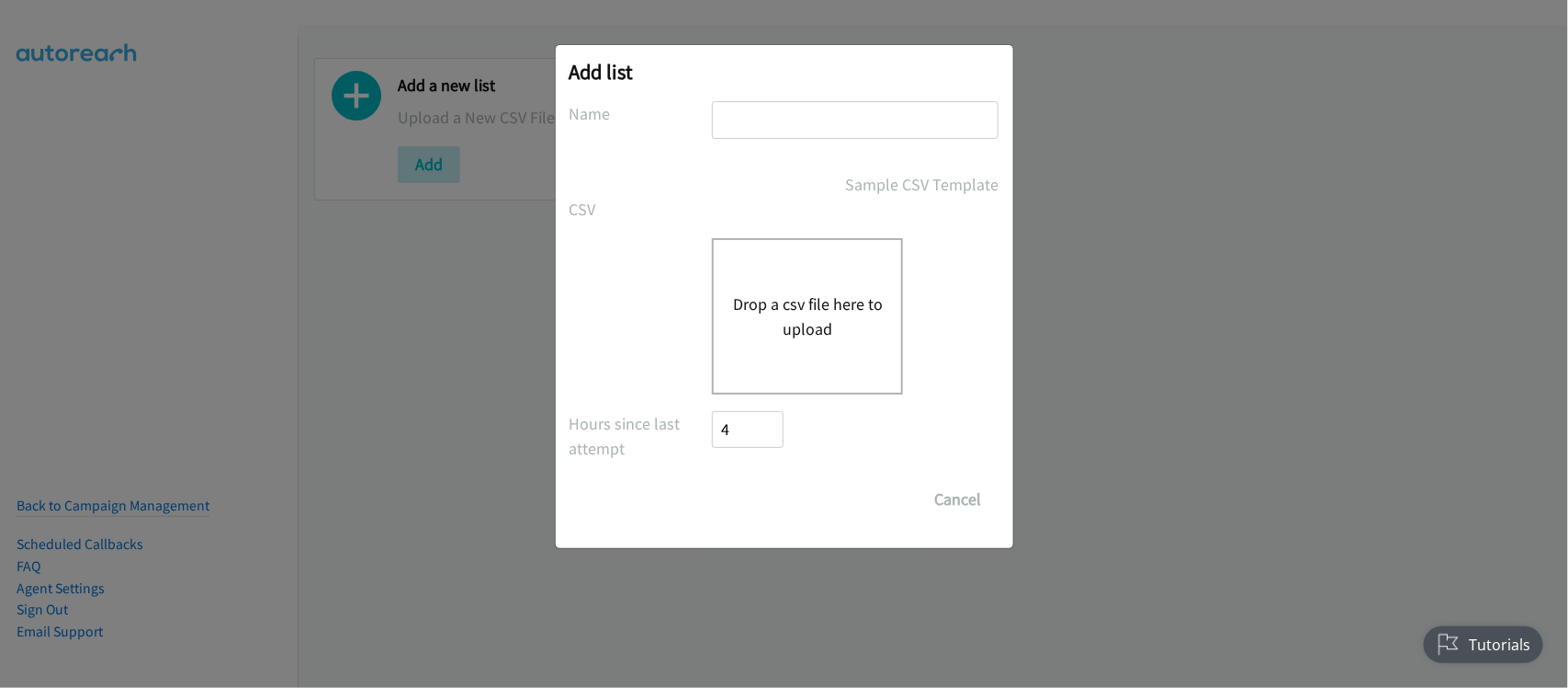
click at [756, 107] on input "text" at bounding box center [855, 119] width 287 height 38
type input "DATA"
click at [827, 306] on button "Drop a csv file here to upload" at bounding box center [807, 317] width 150 height 50
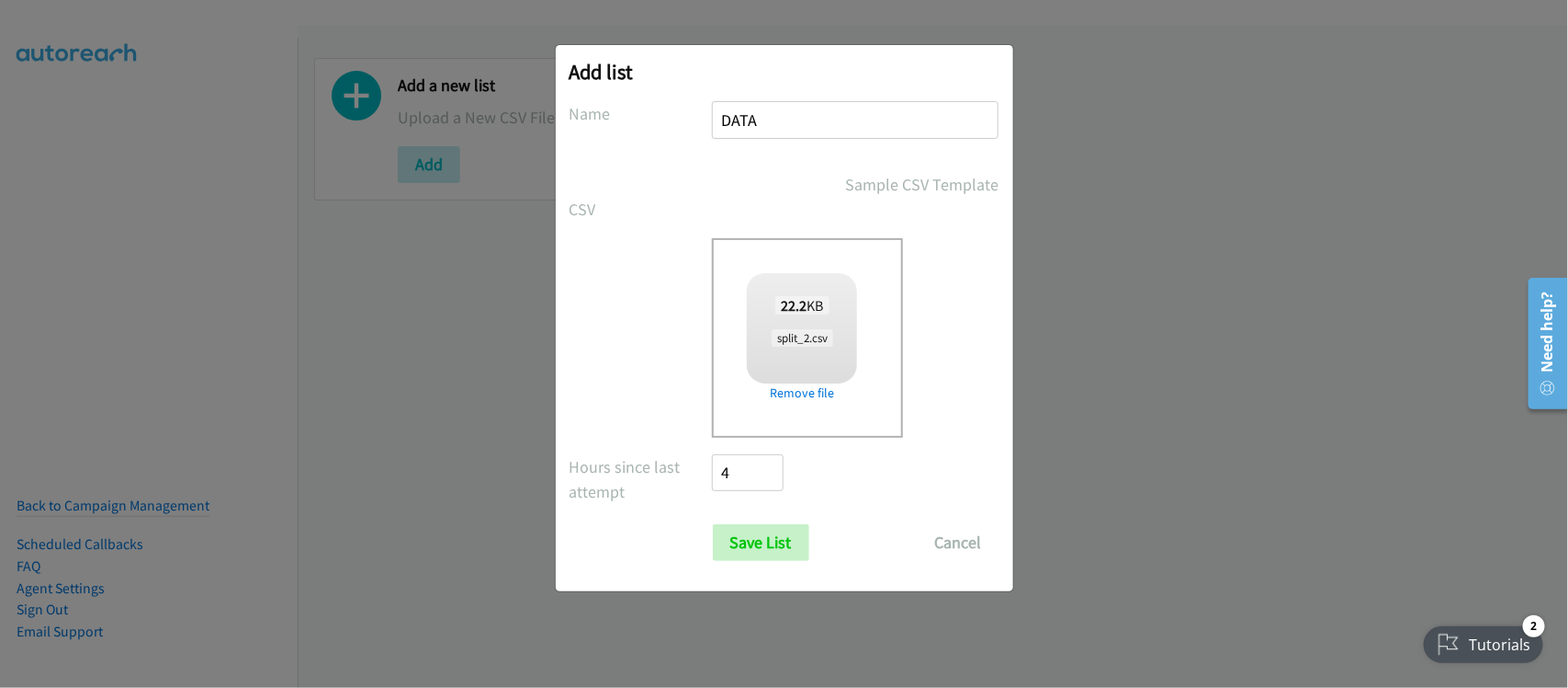
checkbox input "true"
click at [784, 549] on input "Save List" at bounding box center [760, 542] width 97 height 37
